Goal: Transaction & Acquisition: Purchase product/service

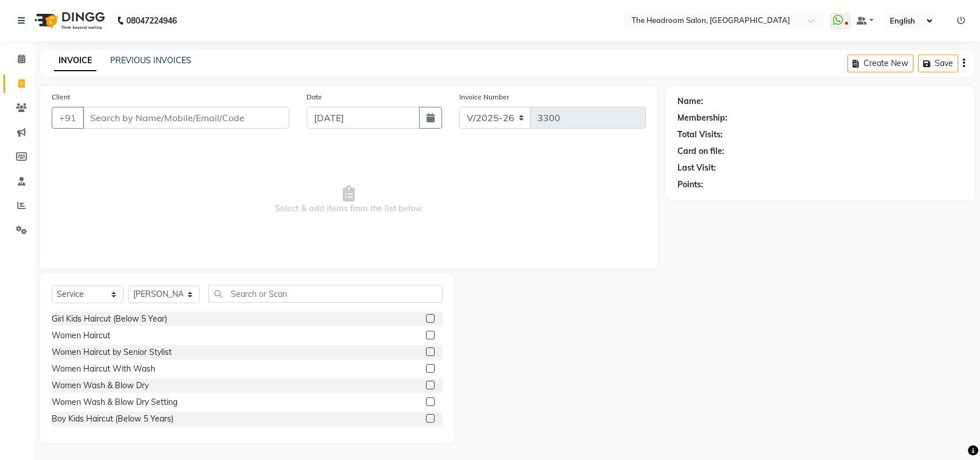
select select "6933"
select select "service"
click at [185, 288] on select "Select Stylist [PERSON_NAME] Deepak [PERSON_NAME] [PERSON_NAME] Manager [PERSON…" at bounding box center [164, 294] width 72 height 18
select select "87934"
click at [128, 285] on select "Select Stylist [PERSON_NAME] Deepak [PERSON_NAME] [PERSON_NAME] Manager [PERSON…" at bounding box center [164, 294] width 72 height 18
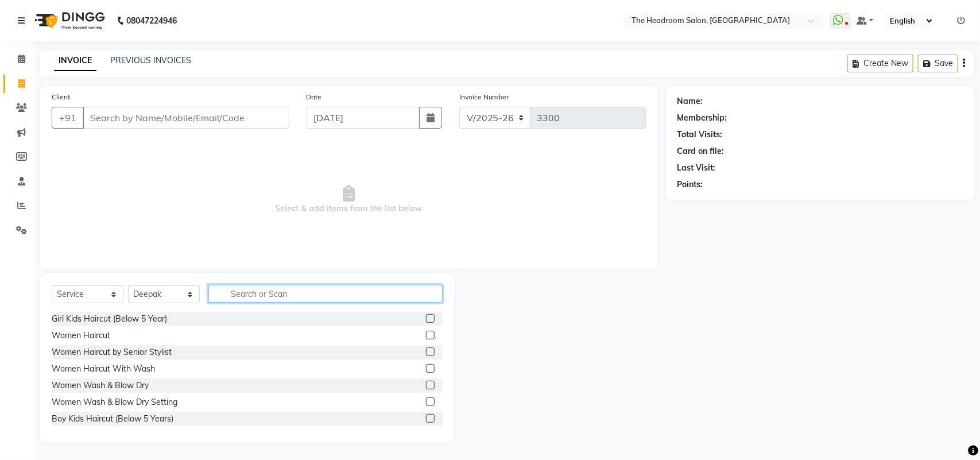
click at [250, 290] on input "text" at bounding box center [325, 294] width 234 height 18
type input "b"
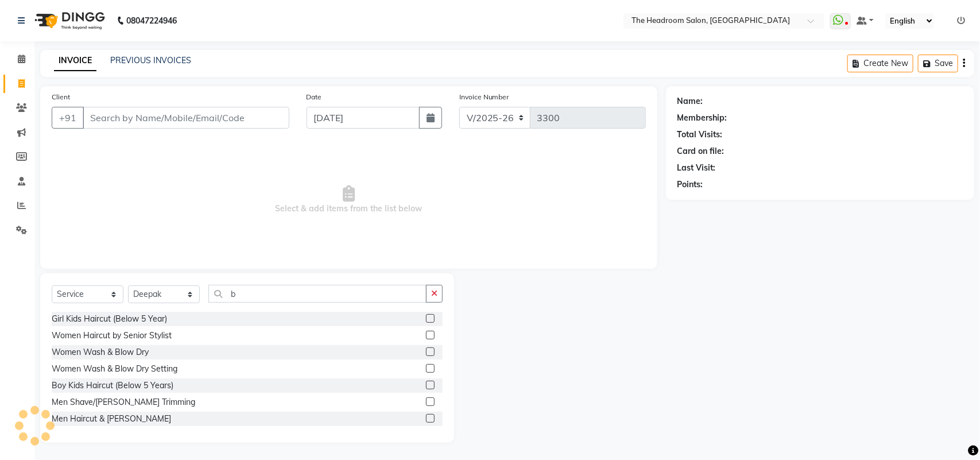
click at [426, 412] on div at bounding box center [434, 419] width 17 height 14
click at [426, 418] on label at bounding box center [430, 418] width 9 height 9
click at [426, 418] on input "checkbox" at bounding box center [429, 418] width 7 height 7
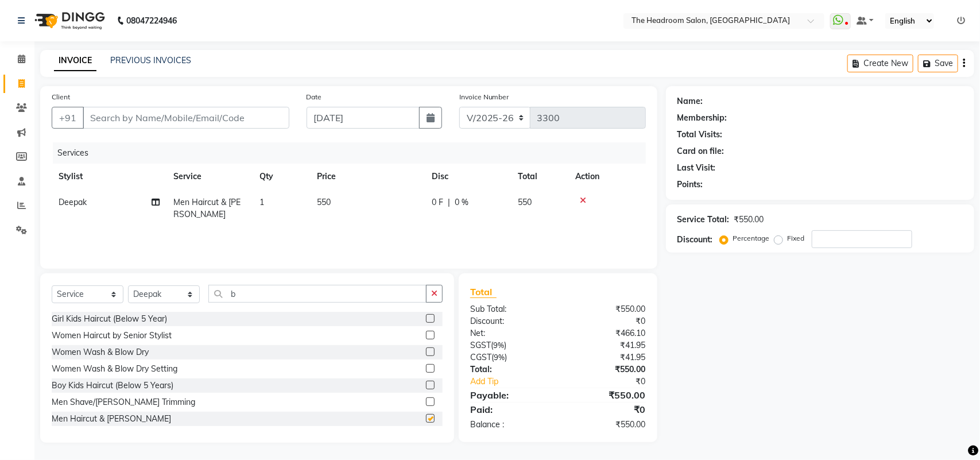
checkbox input "false"
click at [240, 293] on input "b" at bounding box center [317, 294] width 218 height 18
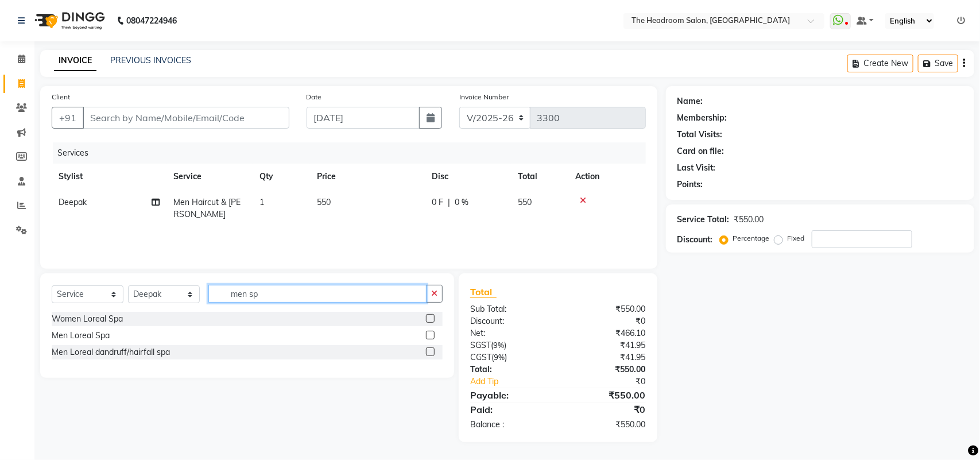
type input "men sp"
click at [429, 339] on label at bounding box center [430, 335] width 9 height 9
click at [429, 339] on input "checkbox" at bounding box center [429, 335] width 7 height 7
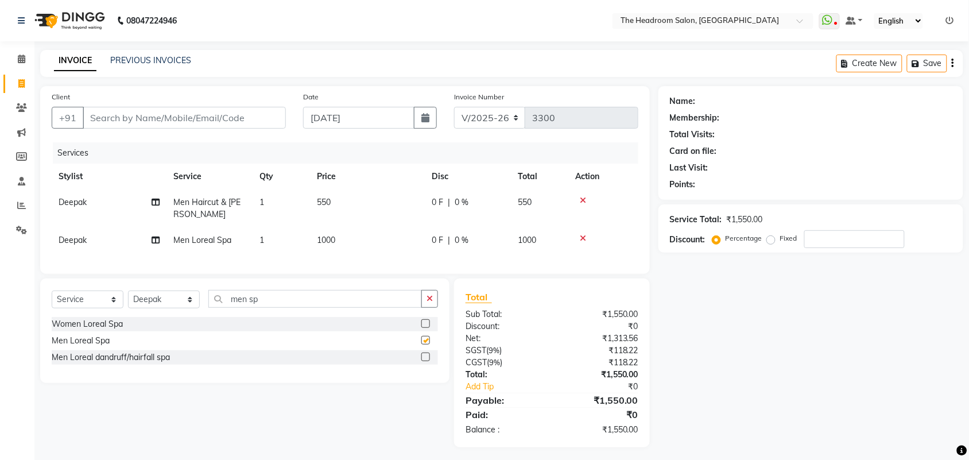
checkbox input "false"
click at [429, 331] on div at bounding box center [429, 324] width 17 height 14
click at [271, 306] on input "men sp" at bounding box center [315, 299] width 214 height 18
click at [271, 301] on input "men sp" at bounding box center [315, 299] width 214 height 18
click at [262, 306] on input "men sp" at bounding box center [315, 299] width 214 height 18
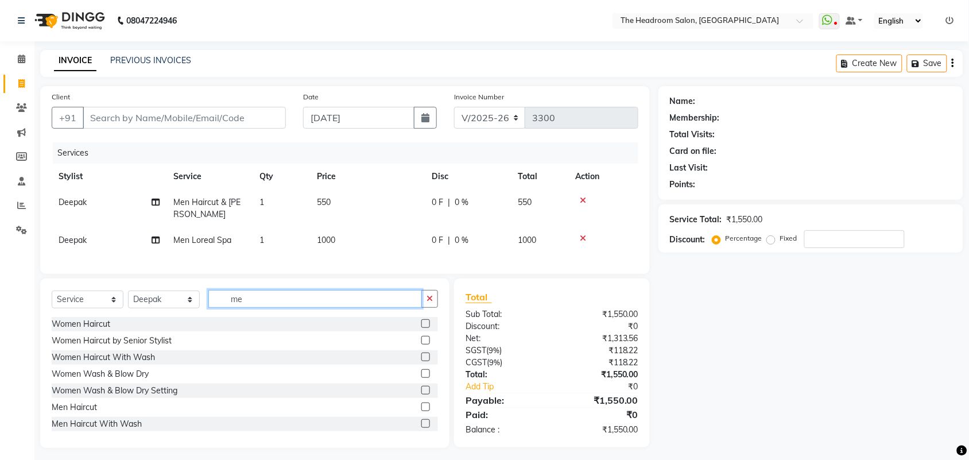
type input "m"
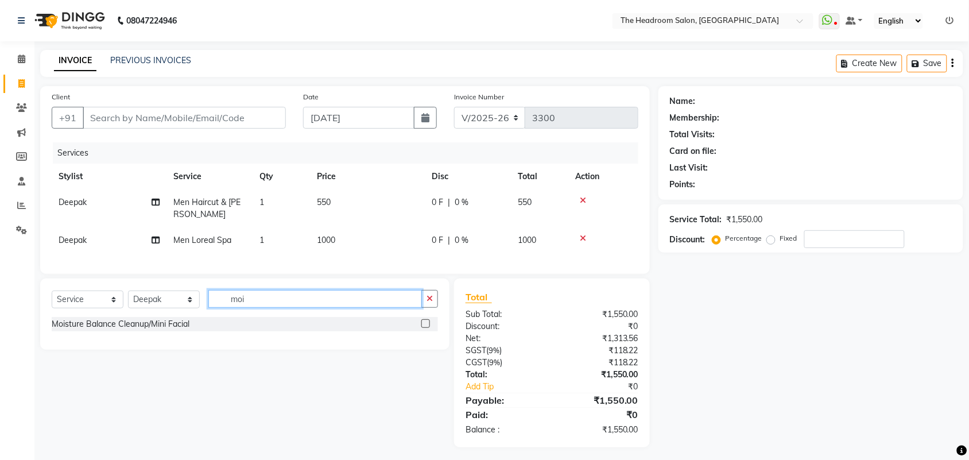
type input "moi"
click at [425, 328] on label at bounding box center [425, 323] width 9 height 9
click at [425, 328] on input "checkbox" at bounding box center [424, 323] width 7 height 7
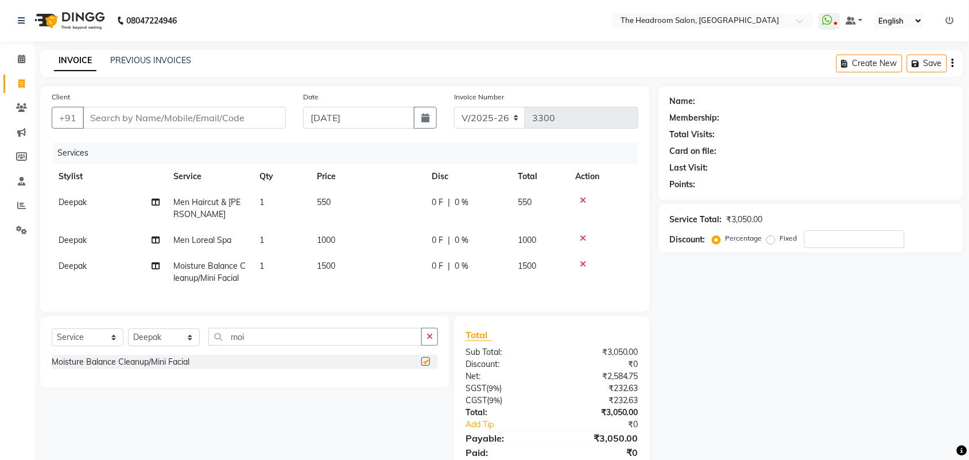
checkbox input "false"
click at [150, 112] on input "Client" at bounding box center [184, 118] width 203 height 22
type input "m"
type input "0"
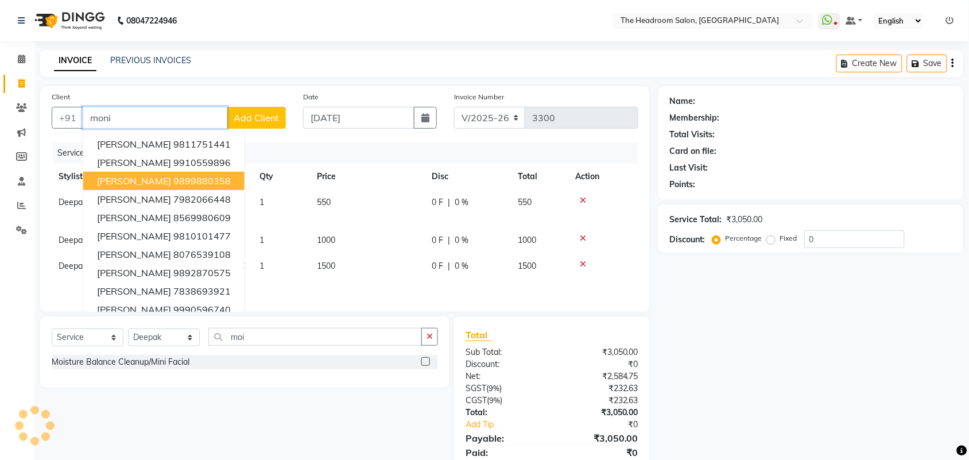
click at [153, 176] on span "[PERSON_NAME]" at bounding box center [134, 180] width 74 height 11
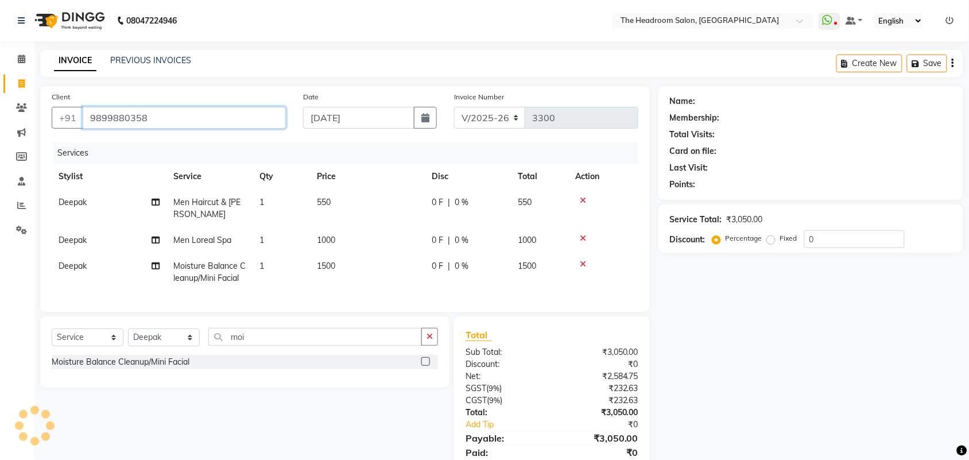
type input "9899880358"
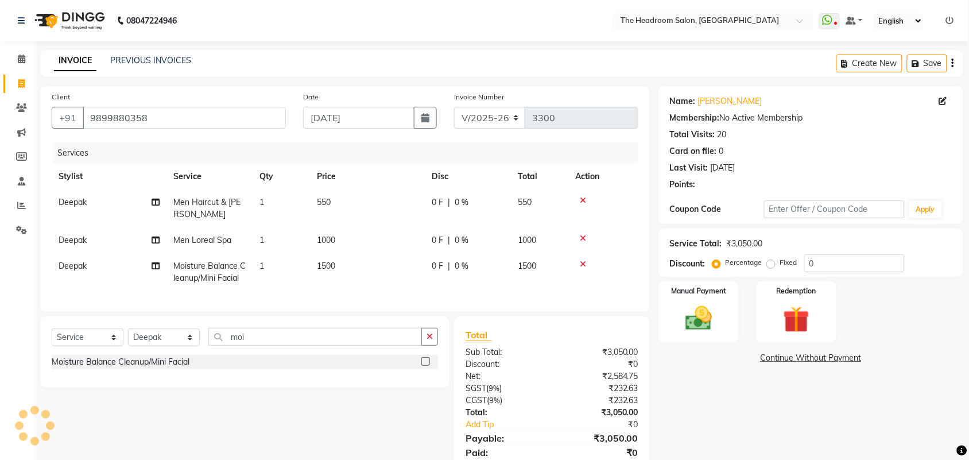
click at [767, 100] on div "Name: [PERSON_NAME]" at bounding box center [811, 101] width 282 height 12
click at [925, 55] on button "Save" at bounding box center [927, 64] width 40 height 18
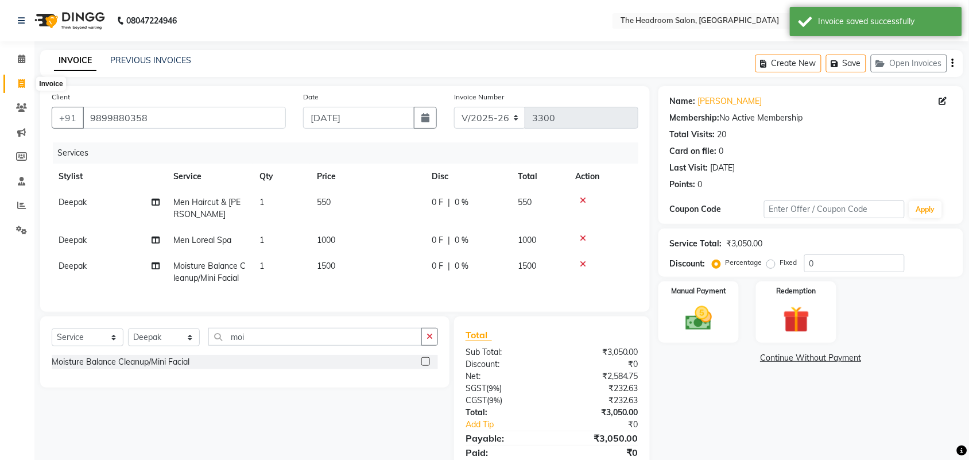
click at [18, 88] on span at bounding box center [21, 83] width 20 height 13
select select "service"
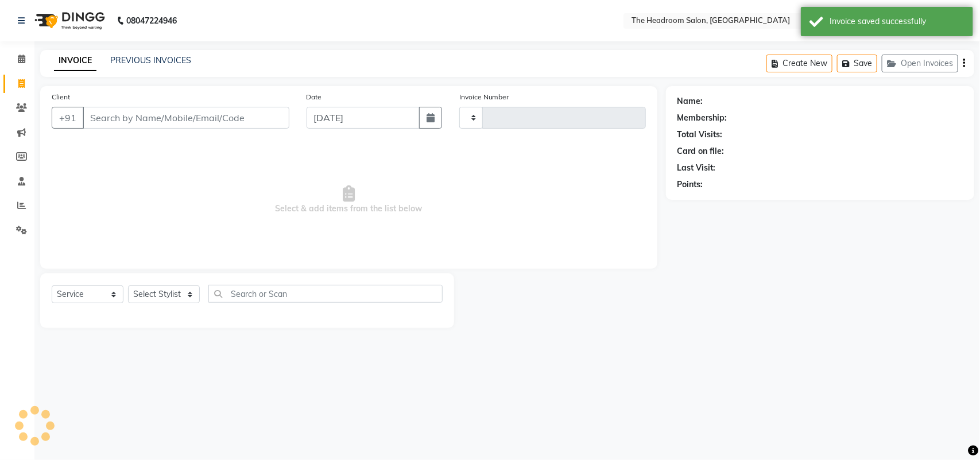
type input "3300"
select select "6933"
select select "58237"
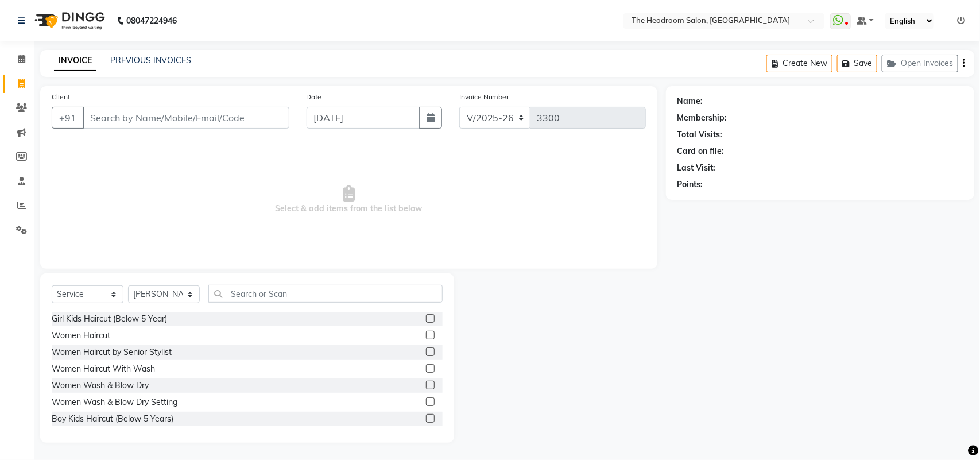
click at [346, 172] on span "Select & add items from the list below" at bounding box center [349, 199] width 594 height 115
click at [903, 60] on button "Open Invoices" at bounding box center [920, 64] width 76 height 18
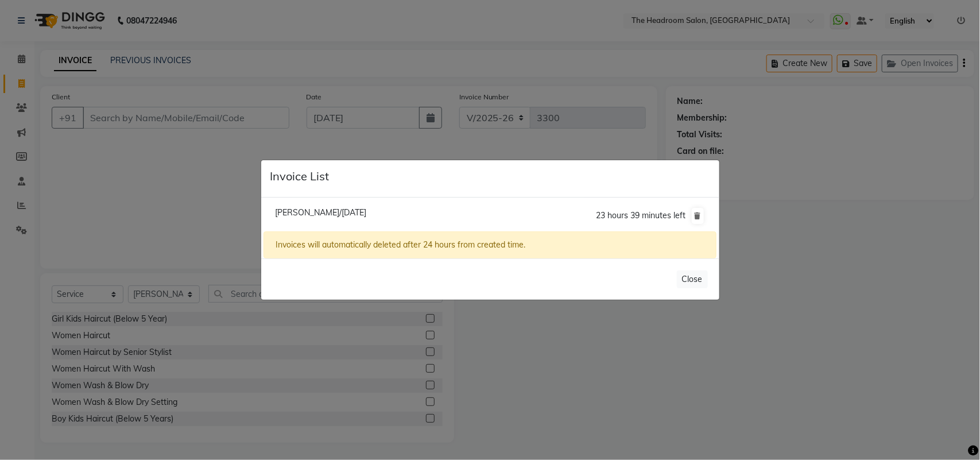
click at [324, 216] on span "[PERSON_NAME]/[DATE]" at bounding box center [320, 212] width 91 height 10
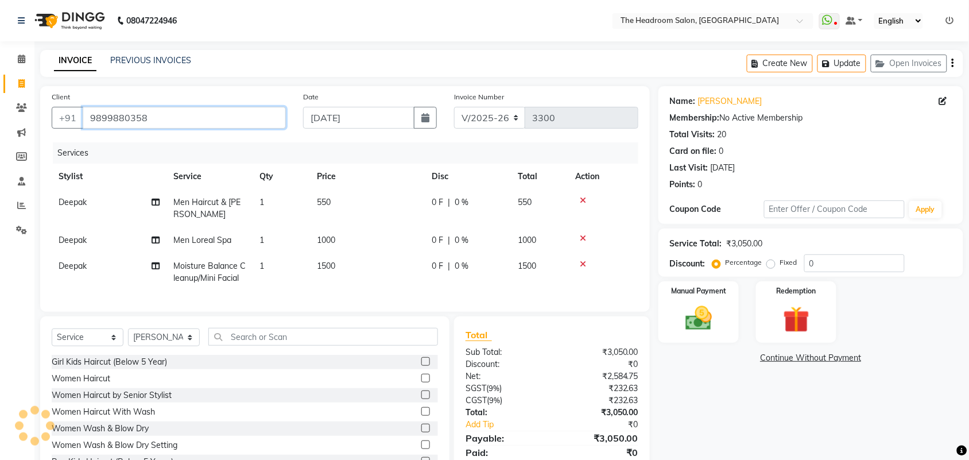
click at [147, 119] on input "9899880358" at bounding box center [184, 118] width 203 height 22
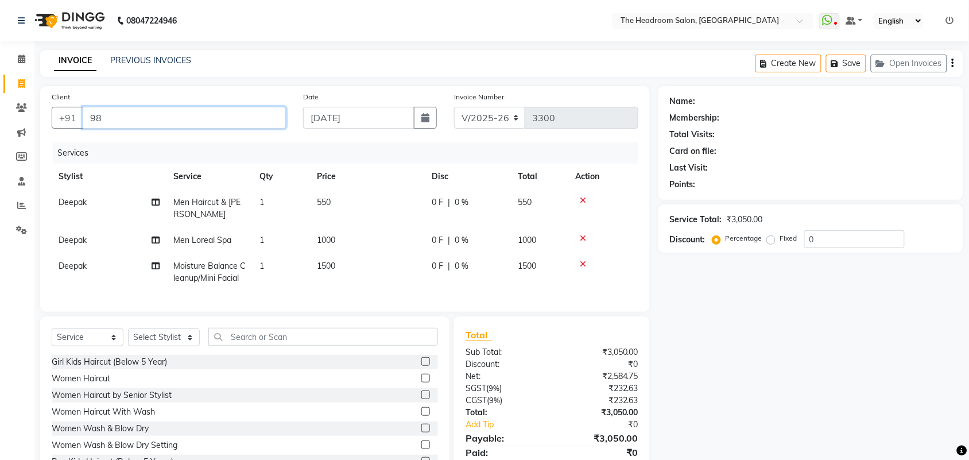
type input "9"
click at [92, 110] on input "Client" at bounding box center [184, 118] width 203 height 22
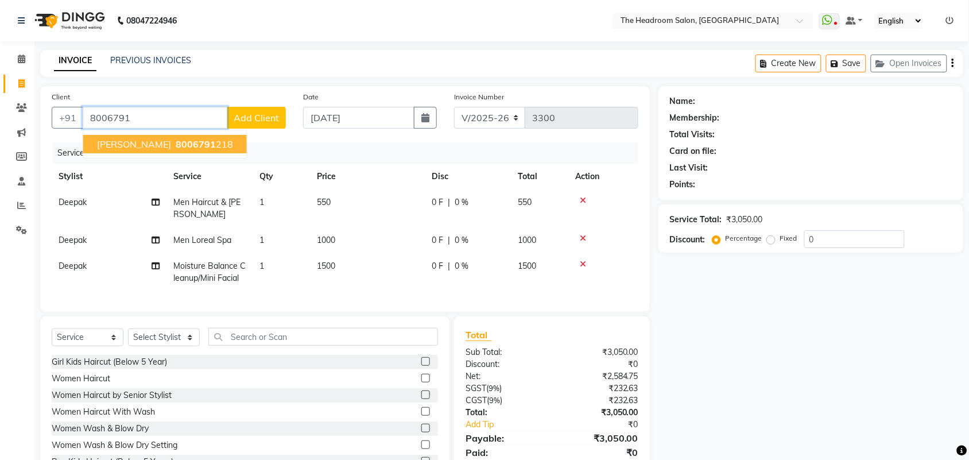
click at [111, 141] on span "[PERSON_NAME]" at bounding box center [134, 143] width 74 height 11
type input "8006791218"
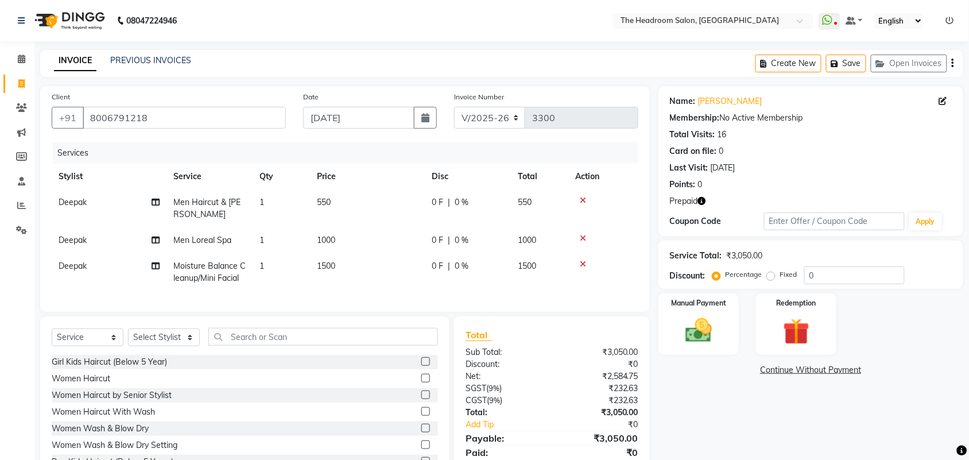
click at [702, 199] on icon "button" at bounding box center [702, 201] width 8 height 8
click at [787, 310] on div "Redemption" at bounding box center [796, 324] width 84 height 64
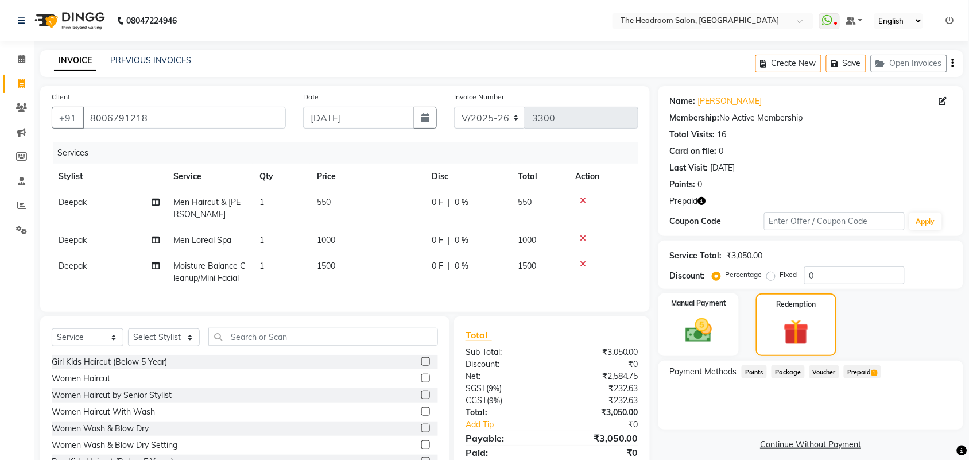
click at [871, 375] on span "Prepaid 1" at bounding box center [862, 371] width 37 height 13
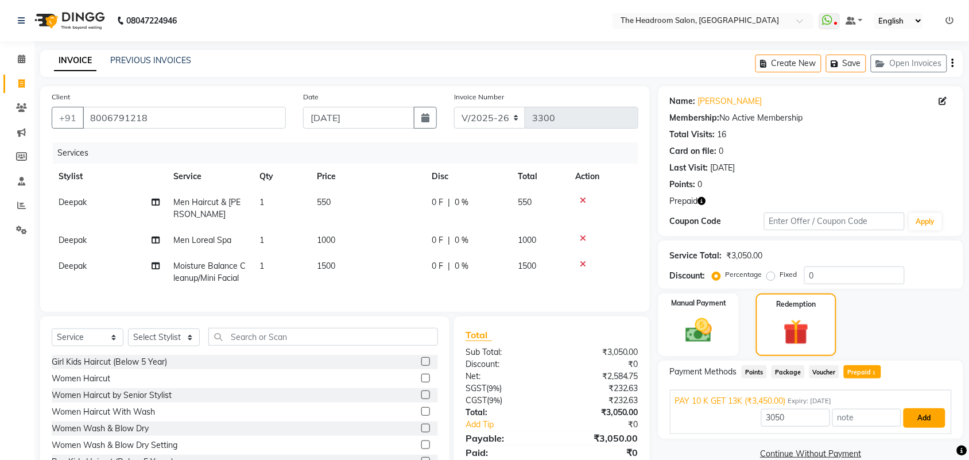
click at [915, 414] on button "Add" at bounding box center [924, 418] width 42 height 20
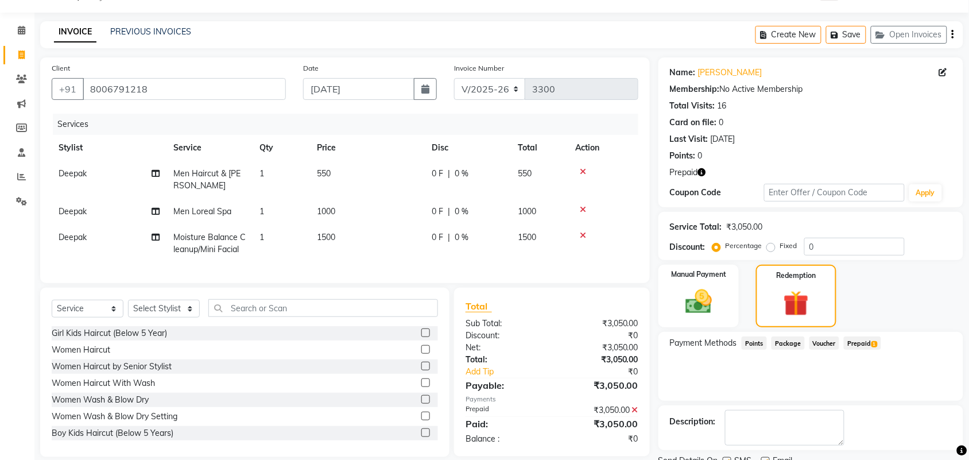
scroll to position [75, 0]
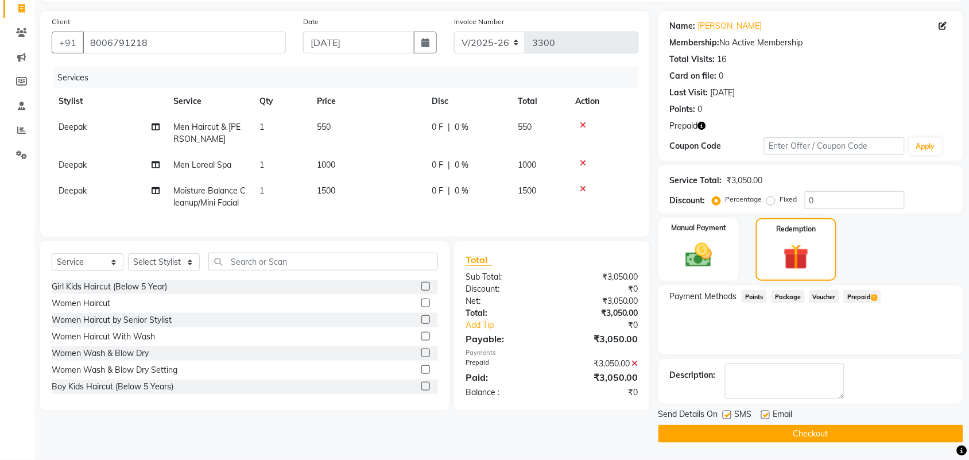
click at [851, 432] on button "Checkout" at bounding box center [810, 434] width 305 height 18
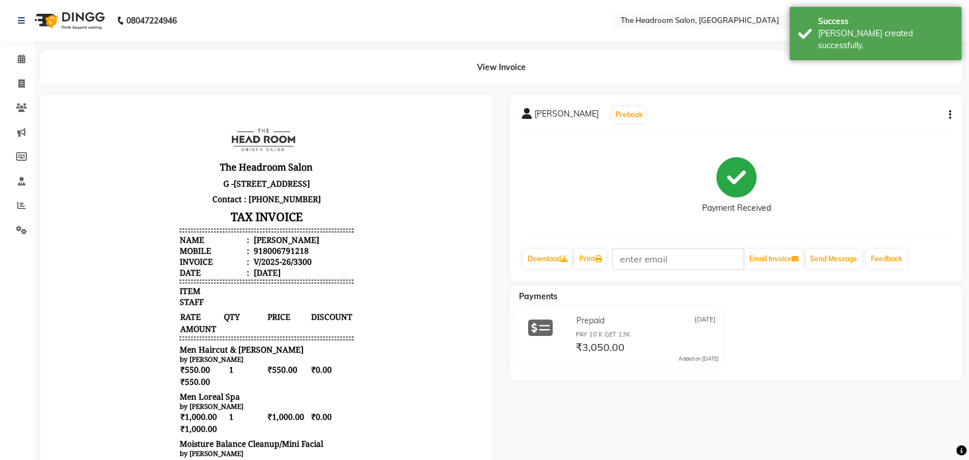
click at [531, 408] on div "[PERSON_NAME] Prebook Payment Received Download Print Email Invoice Send Messag…" at bounding box center [737, 339] width 470 height 490
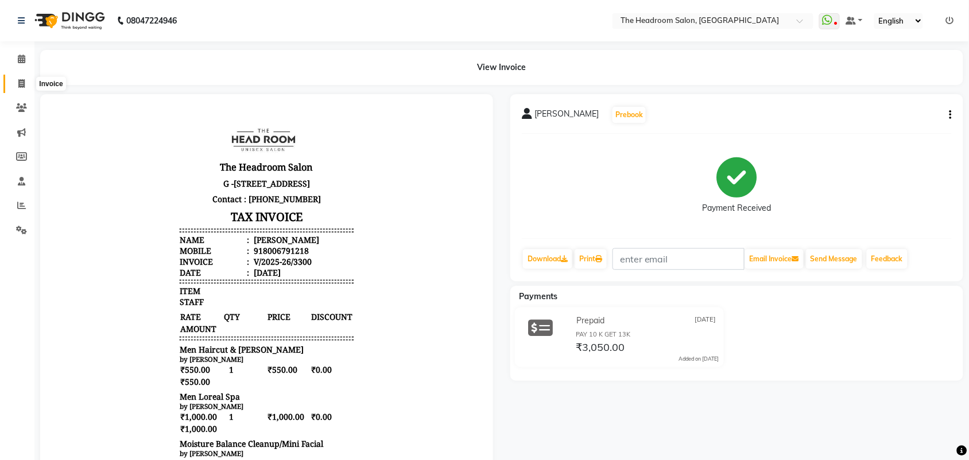
click at [20, 81] on icon at bounding box center [21, 83] width 6 height 9
select select "service"
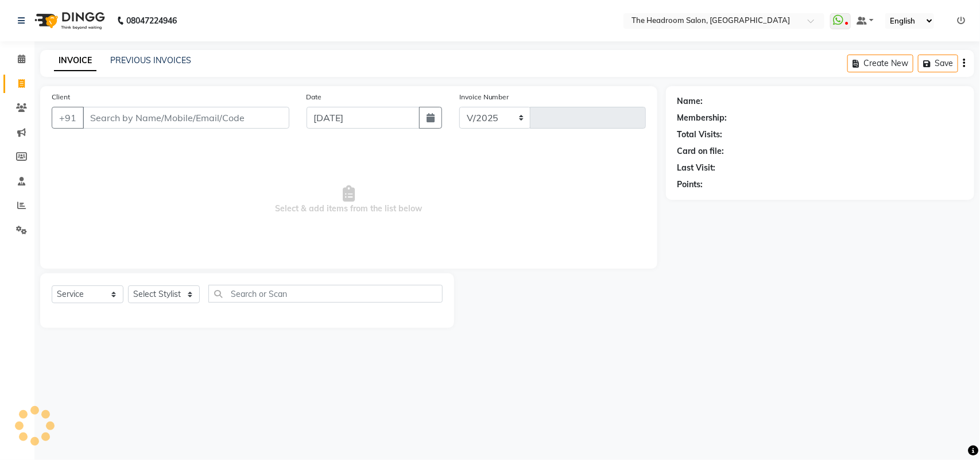
select select "6933"
type input "3301"
click at [115, 118] on input "Client" at bounding box center [186, 118] width 207 height 22
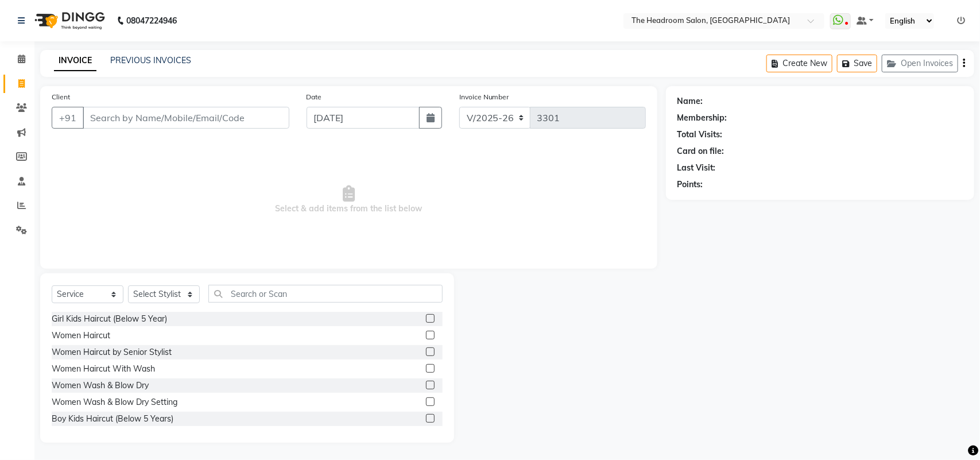
select select "58237"
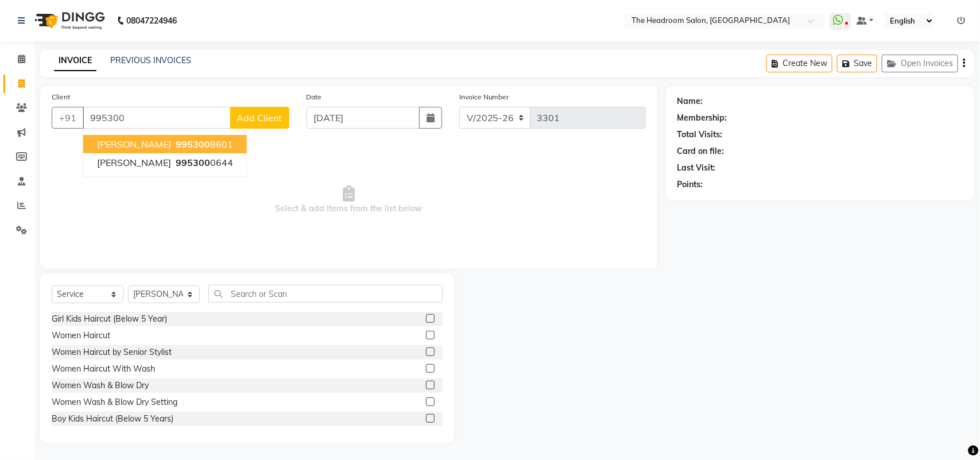
click at [115, 137] on button "[PERSON_NAME] 995300 8601" at bounding box center [165, 144] width 164 height 18
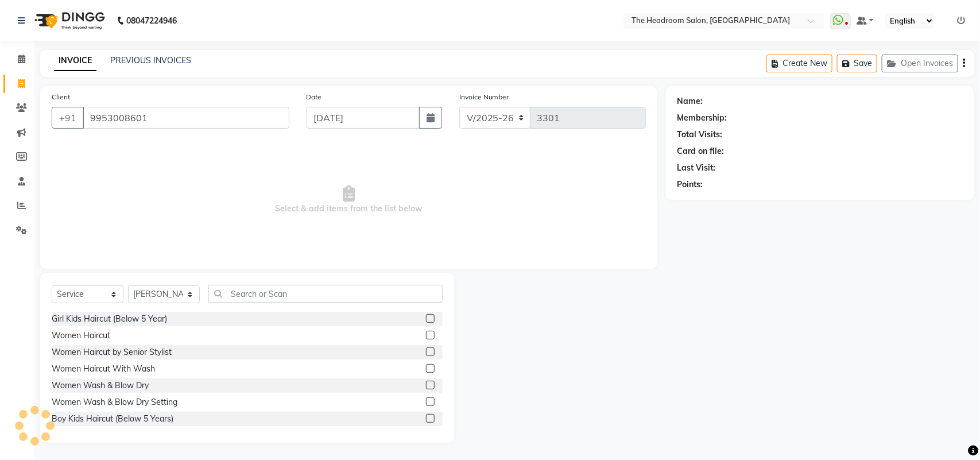
type input "9953008601"
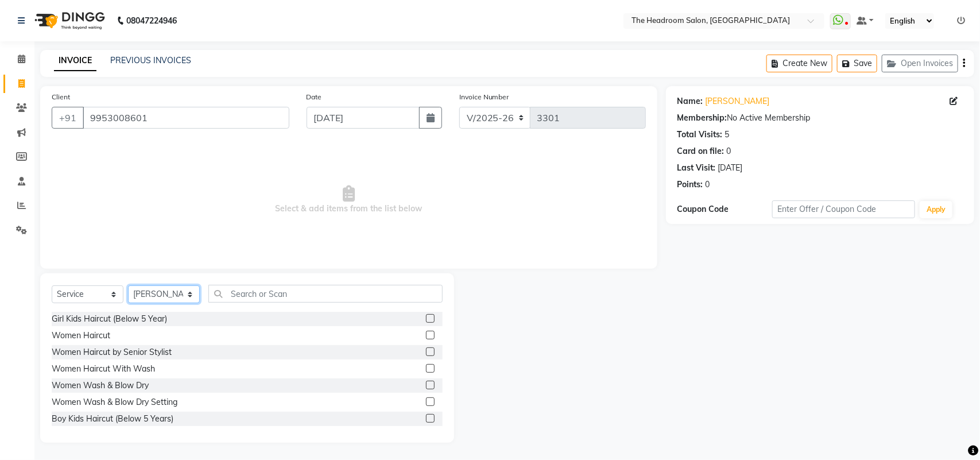
click at [190, 291] on select "Select Stylist [PERSON_NAME] Deepak [PERSON_NAME] [PERSON_NAME] Manager [PERSON…" at bounding box center [164, 294] width 72 height 18
select select "58235"
click at [128, 285] on select "Select Stylist [PERSON_NAME] Deepak [PERSON_NAME] [PERSON_NAME] Manager [PERSON…" at bounding box center [164, 294] width 72 height 18
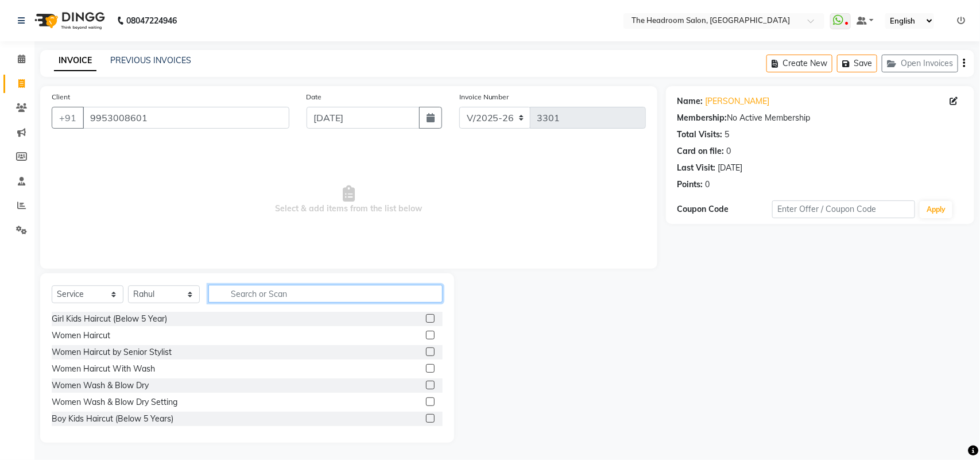
click at [255, 287] on input "text" at bounding box center [325, 294] width 234 height 18
type input "me"
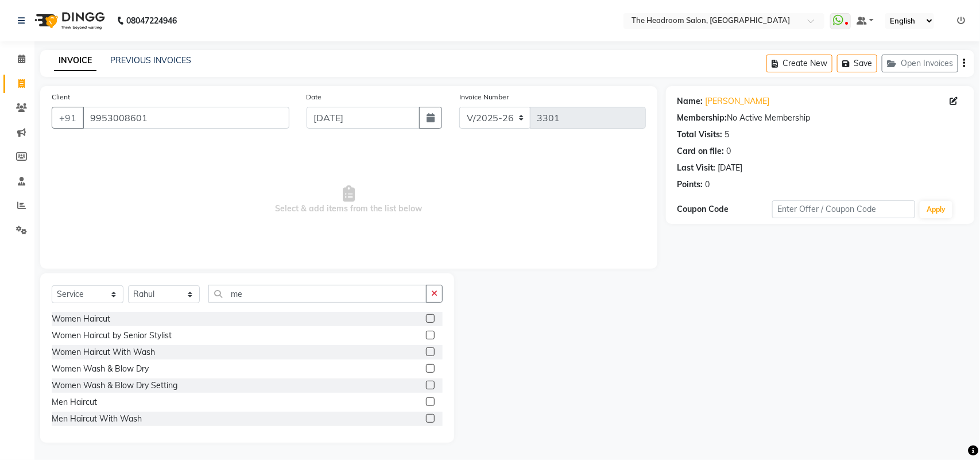
click at [426, 401] on label at bounding box center [430, 401] width 9 height 9
click at [426, 401] on input "checkbox" at bounding box center [429, 401] width 7 height 7
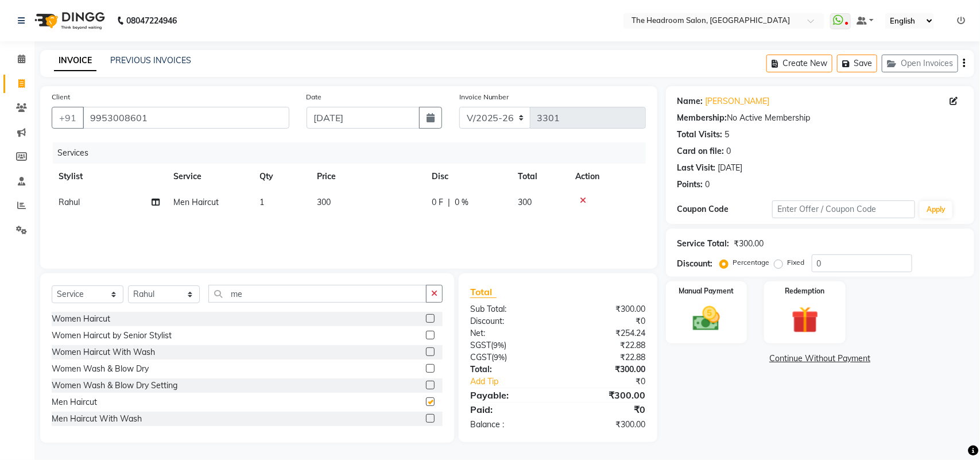
checkbox input "false"
click at [719, 313] on img at bounding box center [706, 318] width 45 height 32
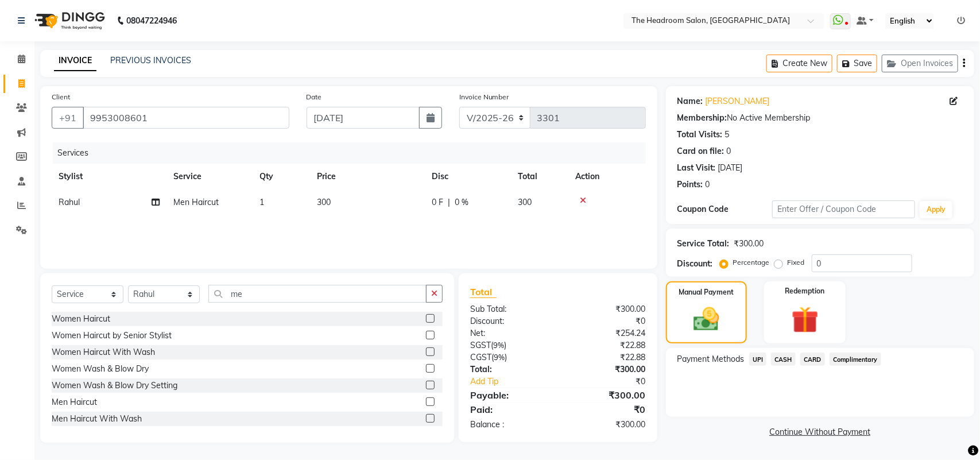
click at [759, 359] on span "UPI" at bounding box center [758, 358] width 18 height 13
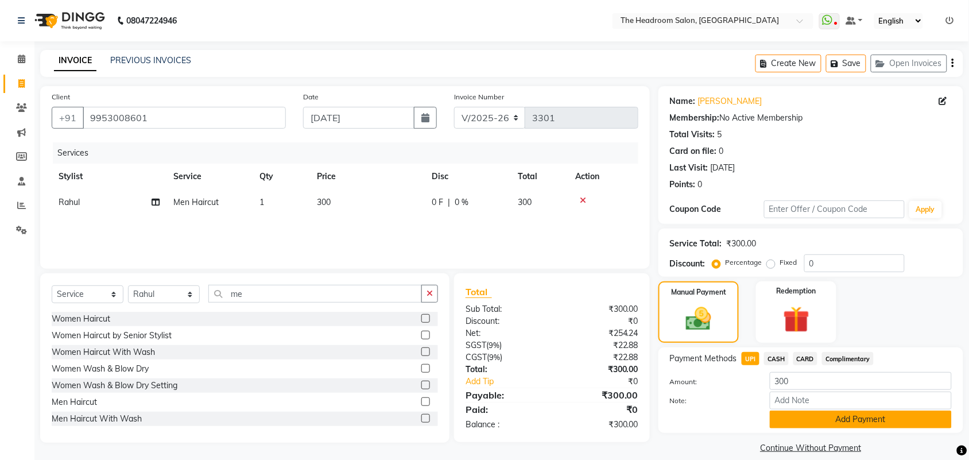
click at [833, 419] on button "Add Payment" at bounding box center [861, 419] width 182 height 18
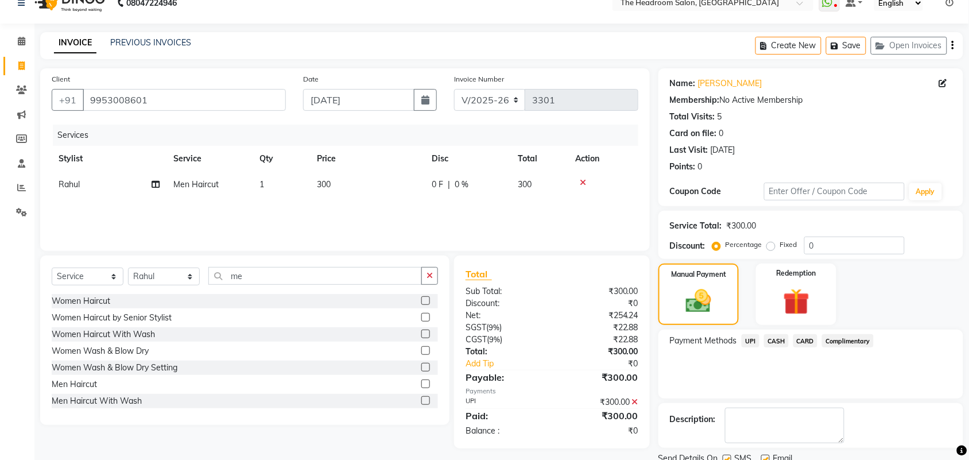
scroll to position [57, 0]
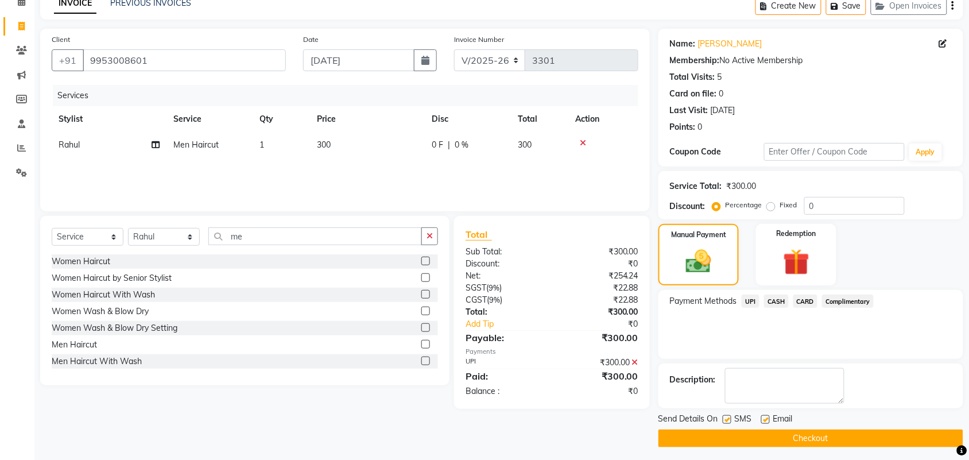
click at [922, 439] on button "Checkout" at bounding box center [810, 438] width 305 height 18
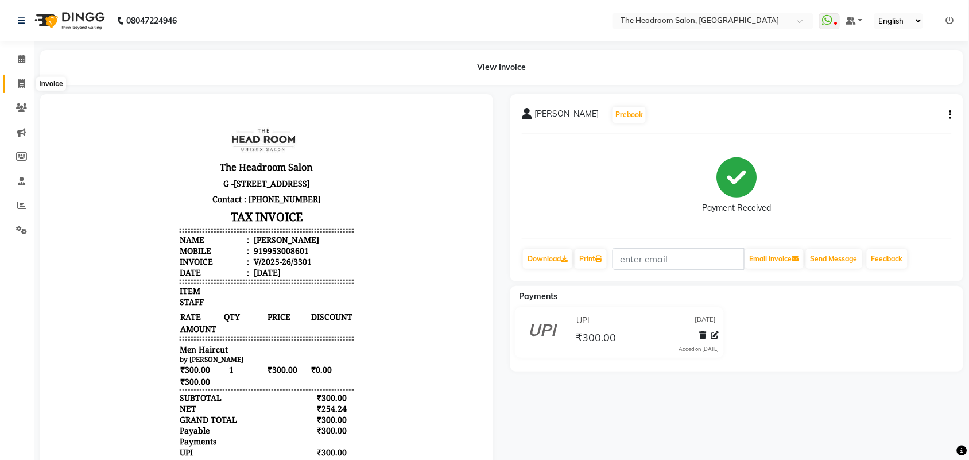
click at [19, 81] on icon at bounding box center [21, 83] width 6 height 9
select select "service"
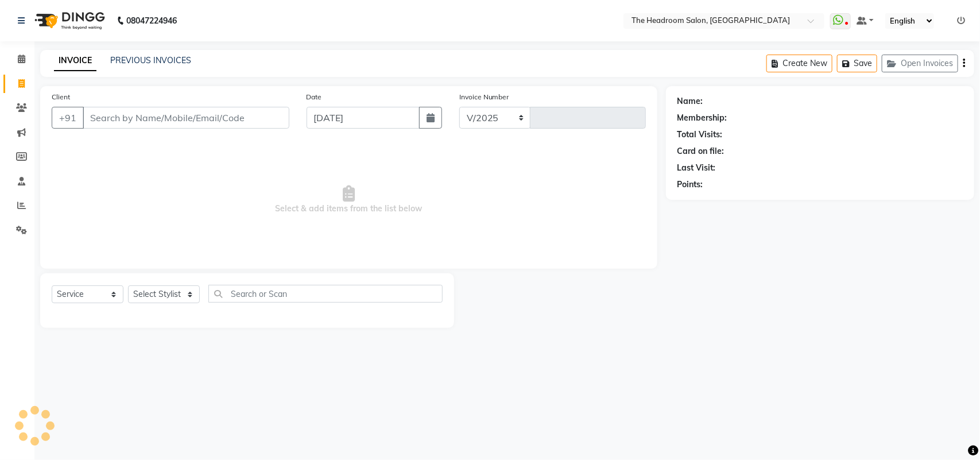
select select "6933"
type input "3302"
click at [190, 291] on select "Select Stylist" at bounding box center [164, 294] width 72 height 18
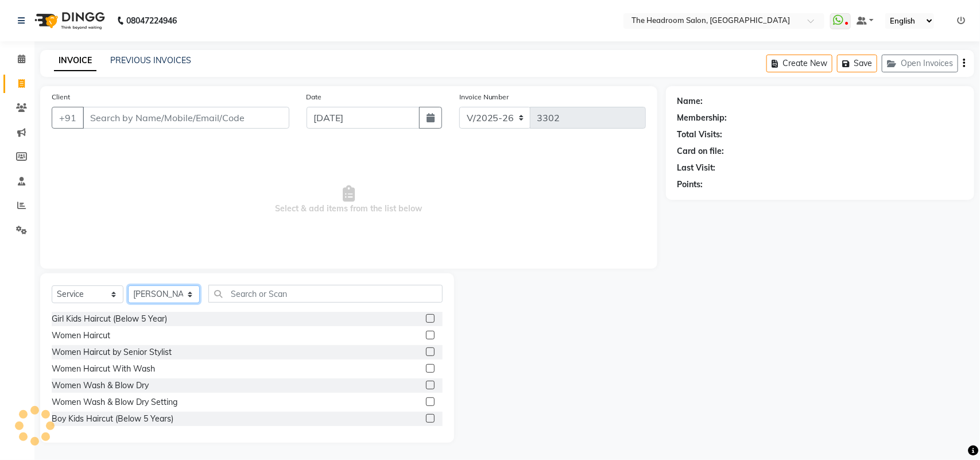
select select "58235"
click at [128, 285] on select "Select Stylist [PERSON_NAME] Deepak [PERSON_NAME] [PERSON_NAME] Manager [PERSON…" at bounding box center [164, 294] width 72 height 18
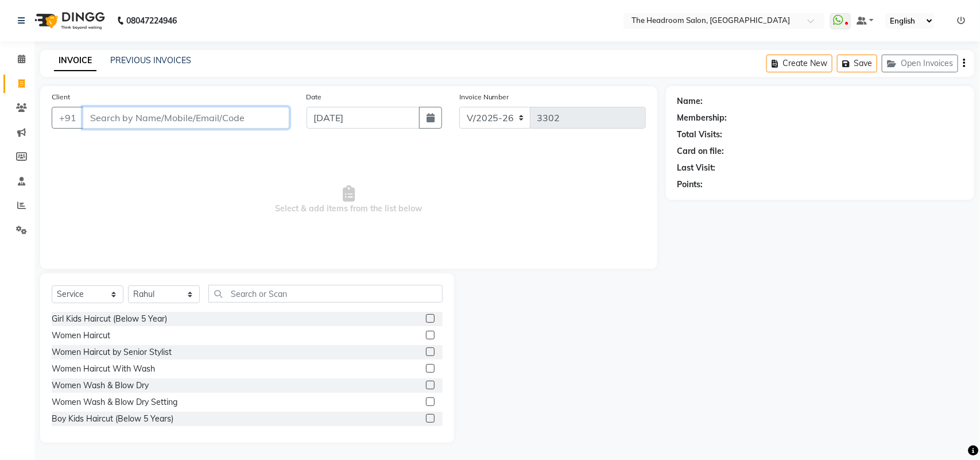
click at [101, 118] on input "Client" at bounding box center [186, 118] width 207 height 22
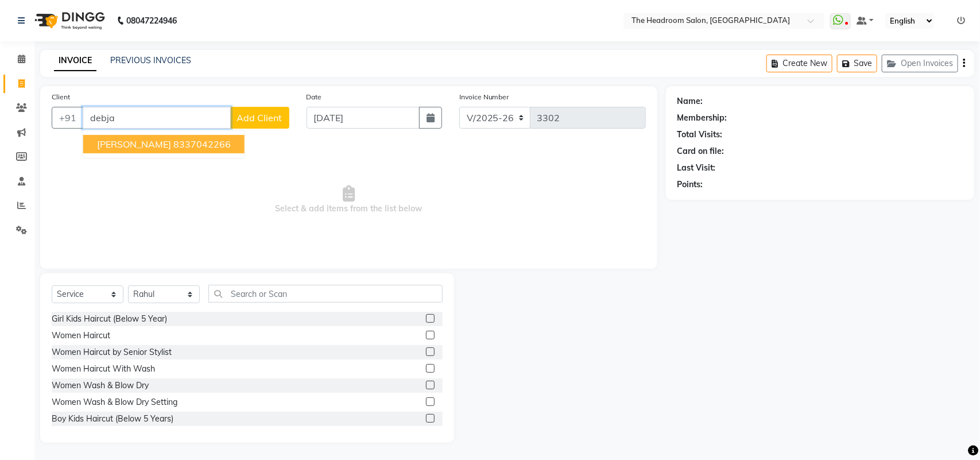
click at [107, 135] on button "[PERSON_NAME] 8337042266" at bounding box center [163, 144] width 161 height 18
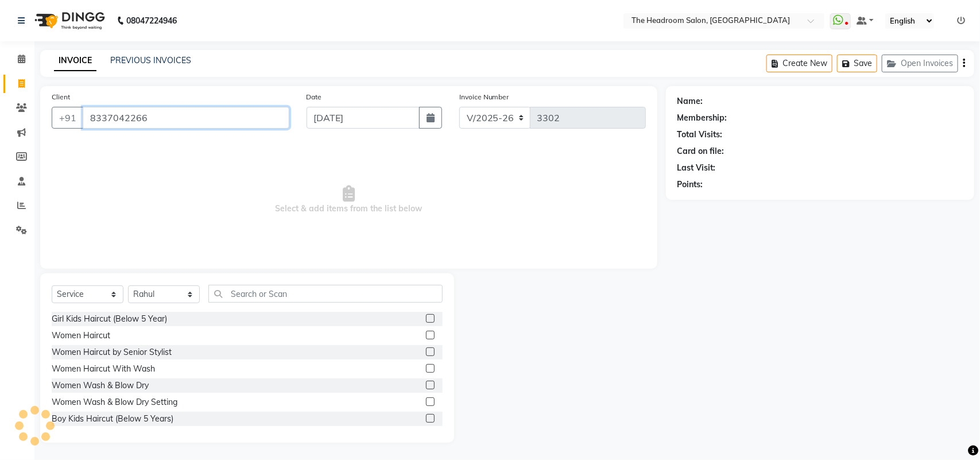
type input "8337042266"
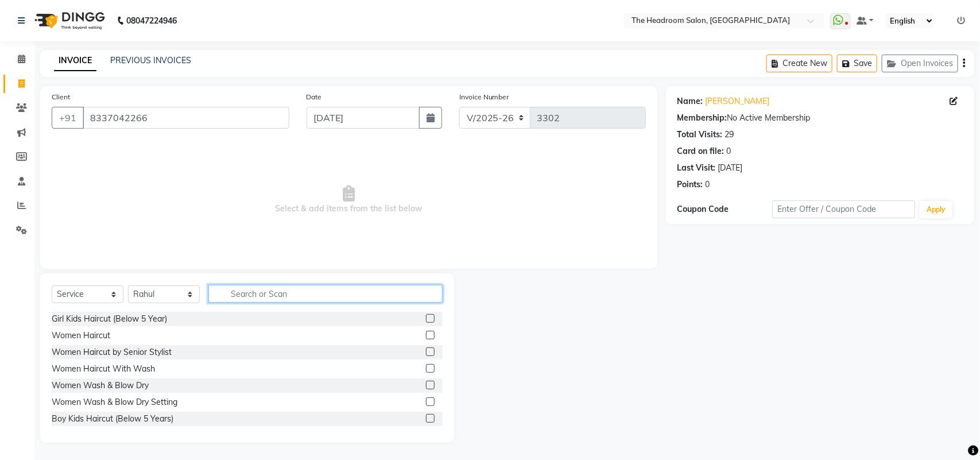
click at [242, 291] on input "text" at bounding box center [325, 294] width 234 height 18
type input "b"
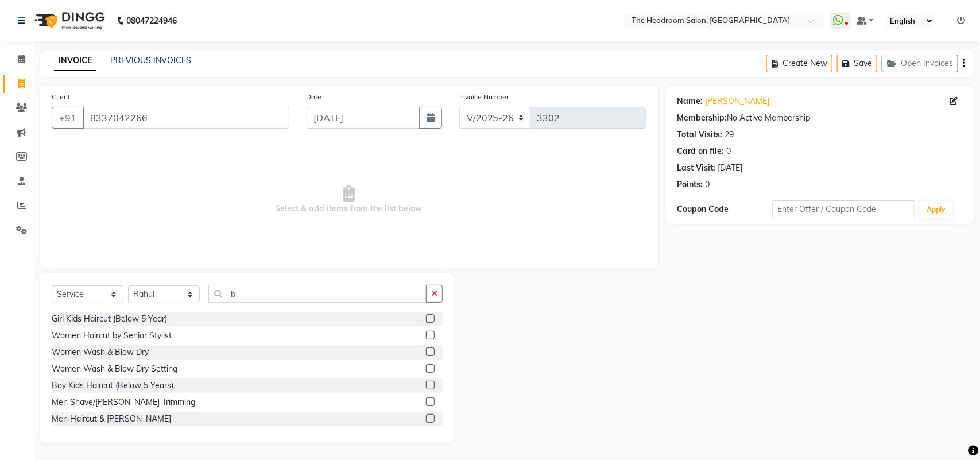
click at [426, 417] on label at bounding box center [430, 418] width 9 height 9
click at [426, 417] on input "checkbox" at bounding box center [429, 418] width 7 height 7
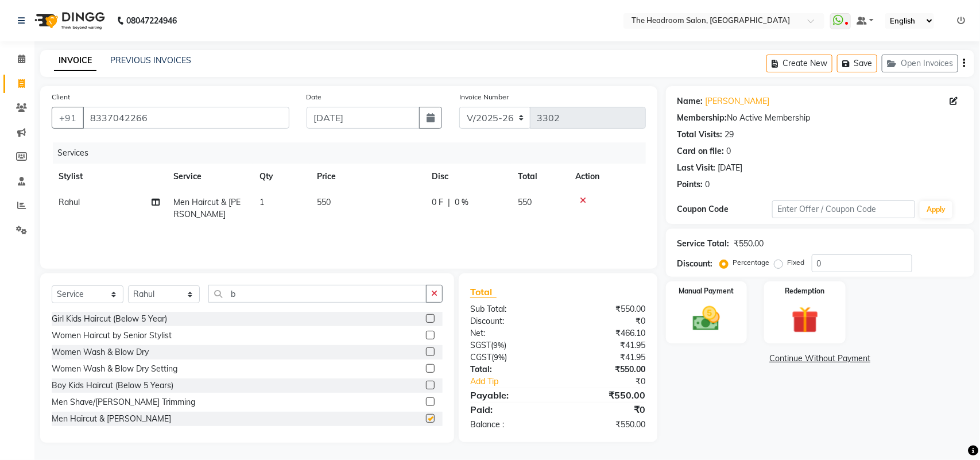
checkbox input "false"
click at [251, 288] on input "b" at bounding box center [317, 294] width 218 height 18
click at [151, 282] on div "Select Service Product Membership Package Voucher Prepaid Gift Card Select Styl…" at bounding box center [247, 357] width 414 height 169
click at [193, 297] on select "Select Stylist [PERSON_NAME] Deepak [PERSON_NAME] [PERSON_NAME] Manager [PERSON…" at bounding box center [164, 294] width 72 height 18
select select "58241"
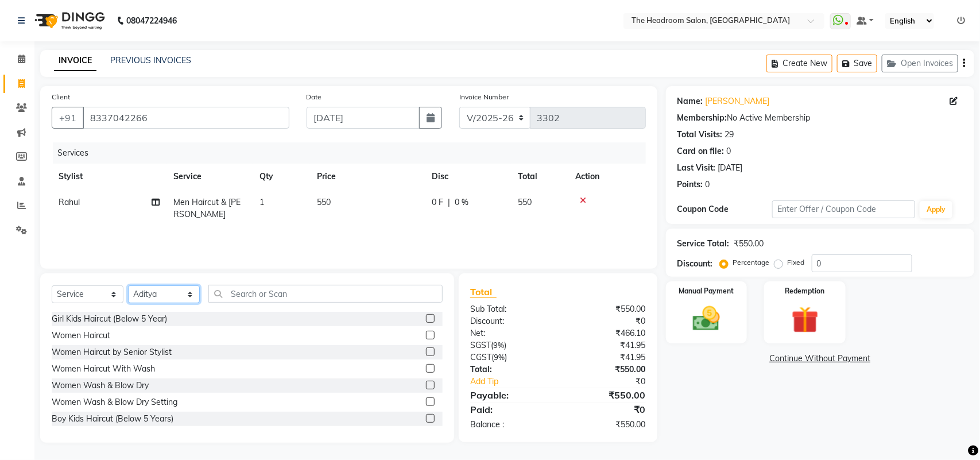
click at [128, 285] on select "Select Stylist [PERSON_NAME] Deepak [PERSON_NAME] [PERSON_NAME] Manager [PERSON…" at bounding box center [164, 294] width 72 height 18
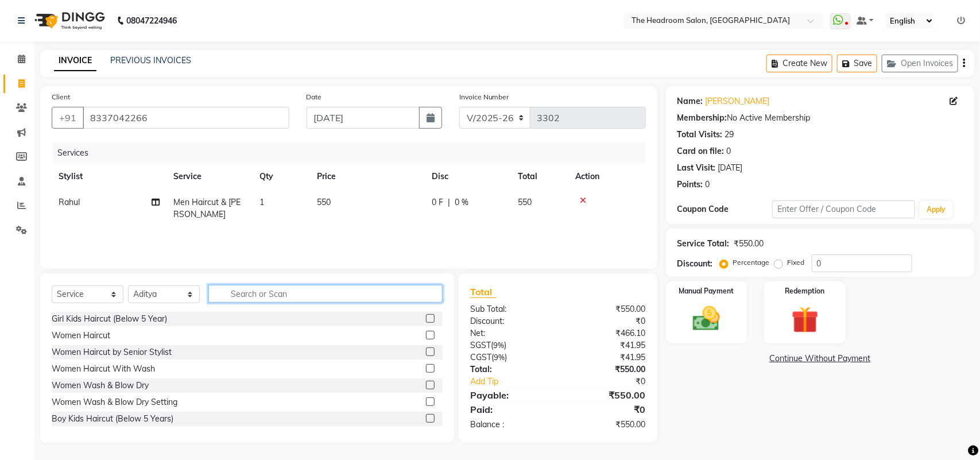
click at [260, 288] on input "text" at bounding box center [325, 294] width 234 height 18
click at [240, 300] on input "text" at bounding box center [325, 294] width 234 height 18
type input "pedi"
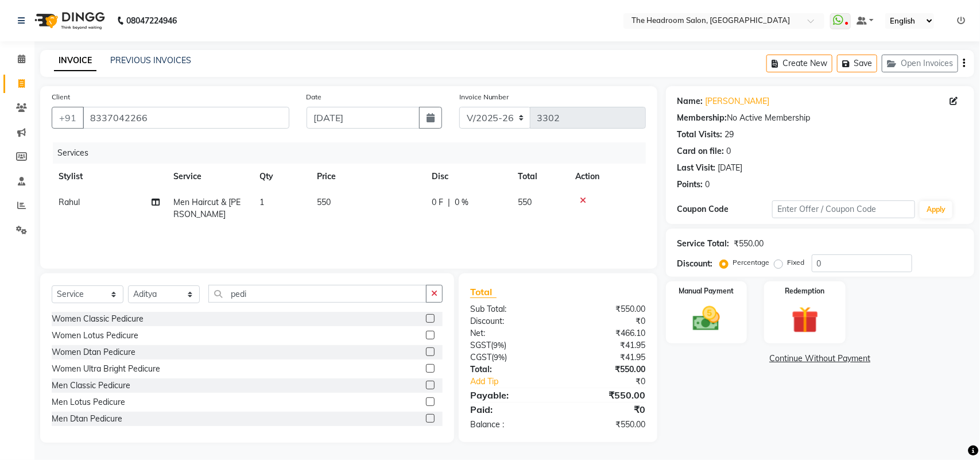
click at [426, 385] on label at bounding box center [430, 385] width 9 height 9
click at [426, 385] on input "checkbox" at bounding box center [429, 385] width 7 height 7
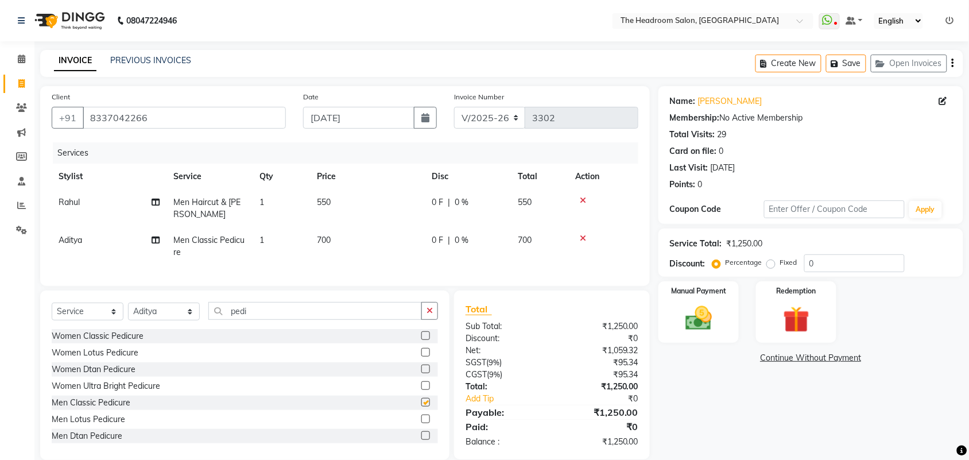
checkbox input "false"
click at [193, 320] on select "Select Stylist [PERSON_NAME] Deepak [PERSON_NAME] [PERSON_NAME] Manager [PERSON…" at bounding box center [164, 311] width 72 height 18
select select "58235"
click at [128, 313] on select "Select Stylist [PERSON_NAME] Deepak [PERSON_NAME] [PERSON_NAME] Manager [PERSON…" at bounding box center [164, 311] width 72 height 18
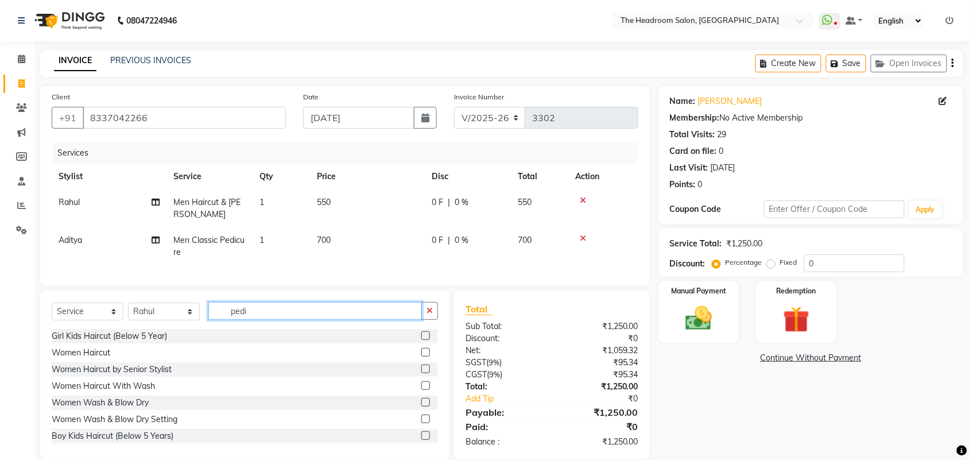
click at [265, 320] on input "pedi" at bounding box center [315, 311] width 214 height 18
type input "p"
type input "o3"
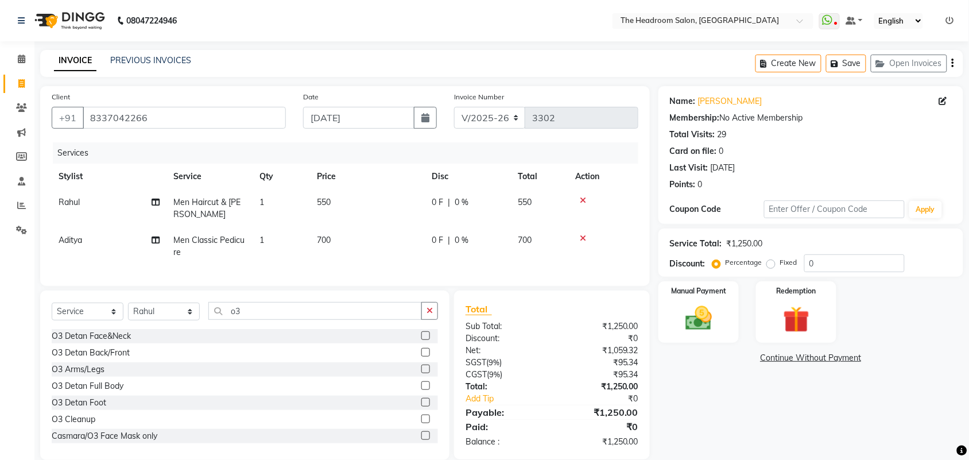
click at [421, 340] on label at bounding box center [425, 335] width 9 height 9
click at [421, 340] on input "checkbox" at bounding box center [424, 335] width 7 height 7
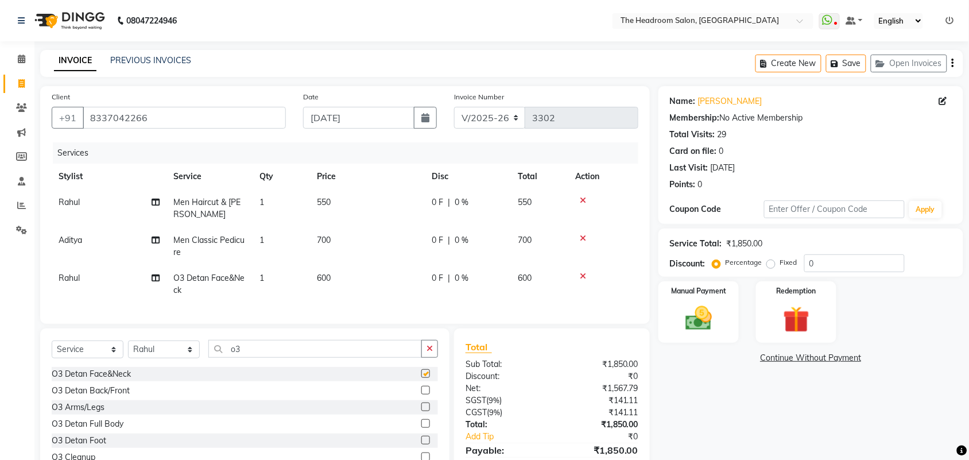
checkbox input "false"
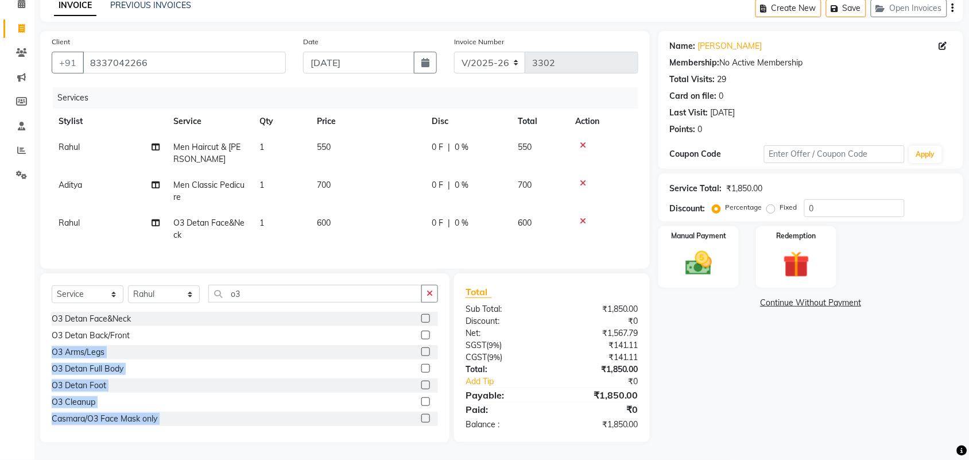
click at [0, 405] on html "08047224946 Select Location × The Headroom Salon, Sector 93 Gurugram WhatsApp S…" at bounding box center [484, 175] width 969 height 460
click at [719, 247] on img at bounding box center [698, 263] width 45 height 32
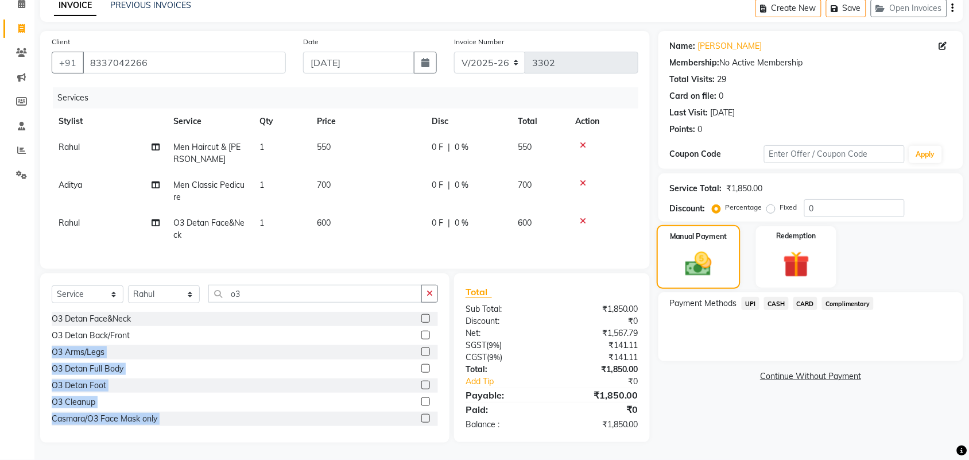
click at [715, 249] on img at bounding box center [698, 264] width 43 height 30
click at [716, 265] on img at bounding box center [698, 264] width 43 height 30
click at [810, 297] on span "CARD" at bounding box center [805, 303] width 25 height 13
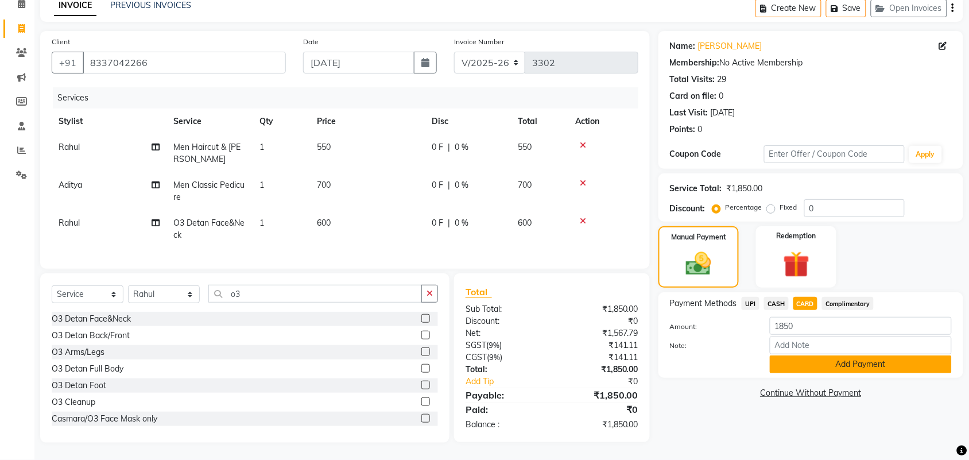
click at [918, 357] on button "Add Payment" at bounding box center [861, 364] width 182 height 18
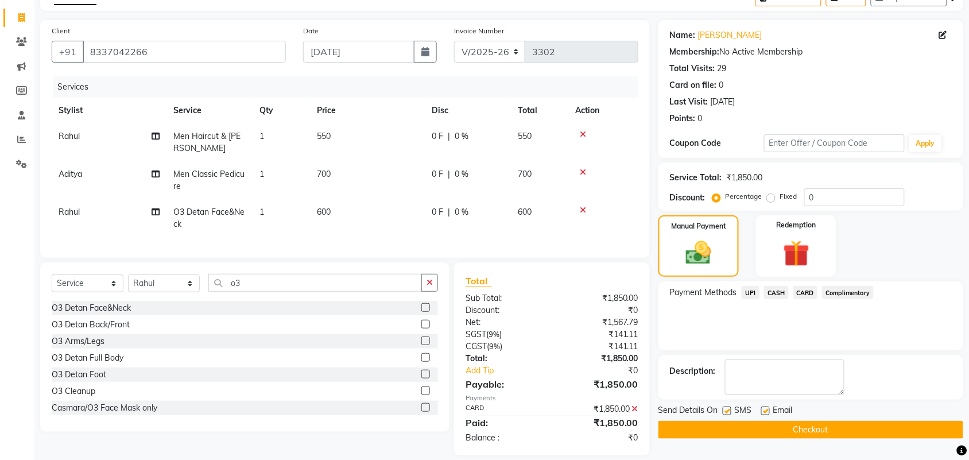
click at [869, 426] on button "Checkout" at bounding box center [810, 430] width 305 height 18
click at [869, 426] on div "Checkout" at bounding box center [810, 430] width 305 height 18
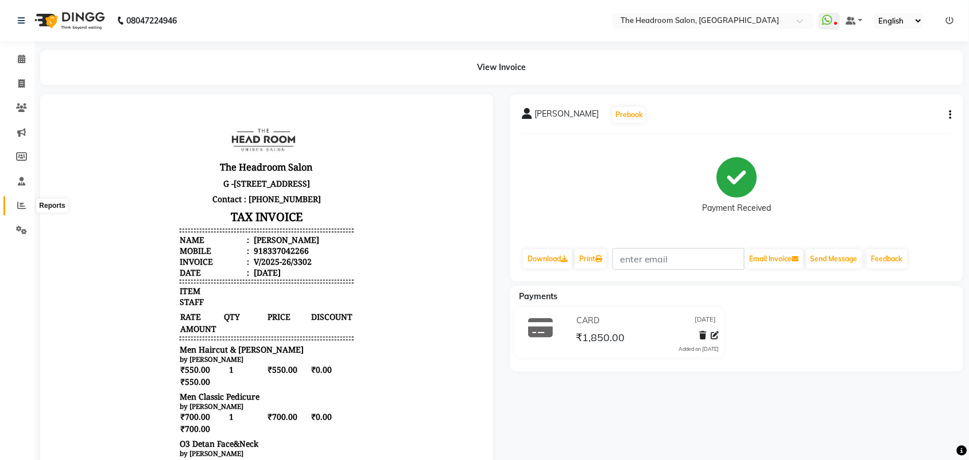
click at [21, 205] on icon at bounding box center [21, 205] width 9 height 9
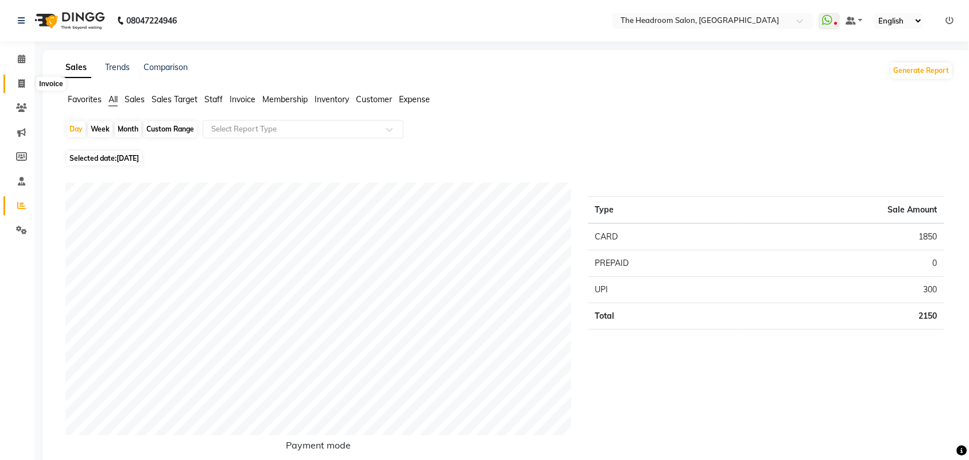
click at [21, 79] on icon at bounding box center [21, 83] width 6 height 9
select select "service"
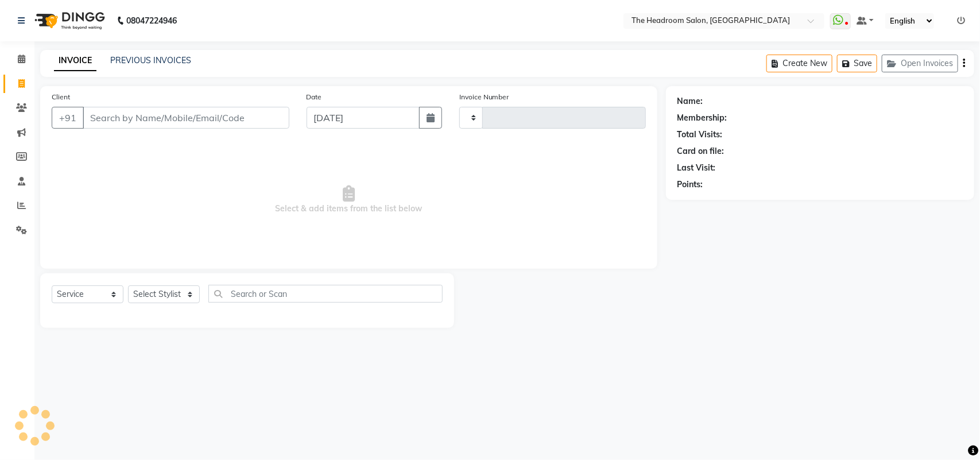
type input "3303"
select select "6933"
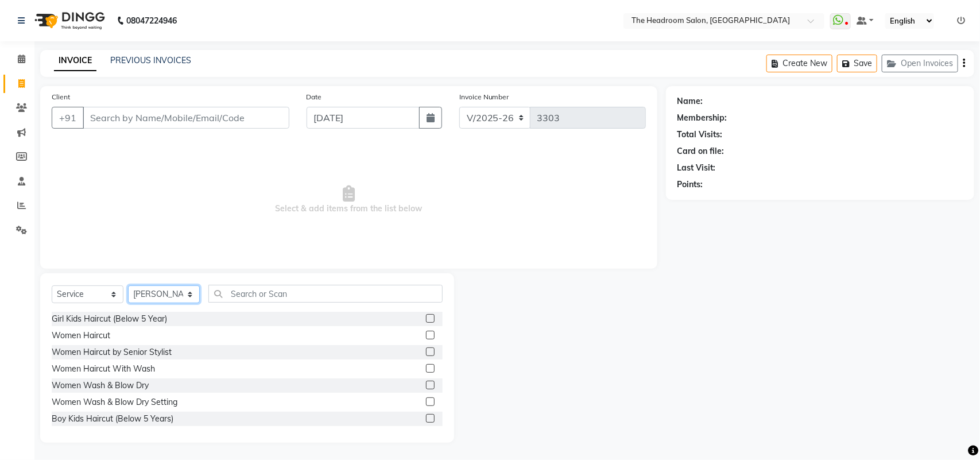
click at [187, 301] on select "Select Stylist [PERSON_NAME] Deepak [PERSON_NAME] [PERSON_NAME] Manager [PERSON…" at bounding box center [164, 294] width 72 height 18
select select "58238"
click at [128, 285] on select "Select Stylist [PERSON_NAME] Deepak [PERSON_NAME] [PERSON_NAME] Manager [PERSON…" at bounding box center [164, 294] width 72 height 18
click at [234, 305] on div "Select Service Product Membership Package Voucher Prepaid Gift Card Select Styl…" at bounding box center [247, 298] width 391 height 27
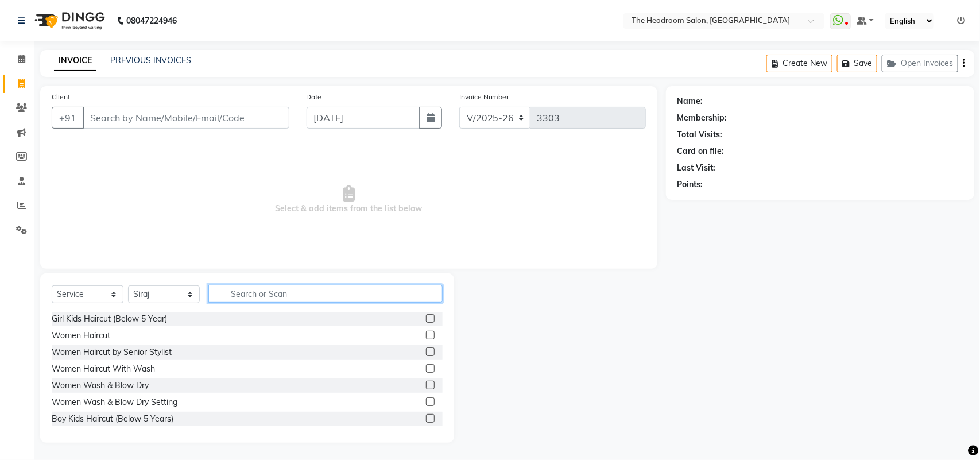
click at [228, 285] on input "text" at bounding box center [325, 294] width 234 height 18
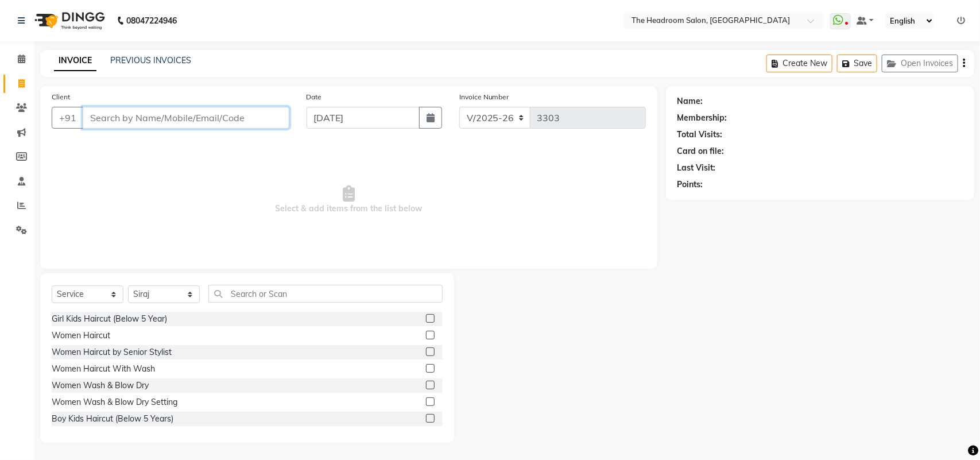
click at [107, 119] on input "Client" at bounding box center [186, 118] width 207 height 22
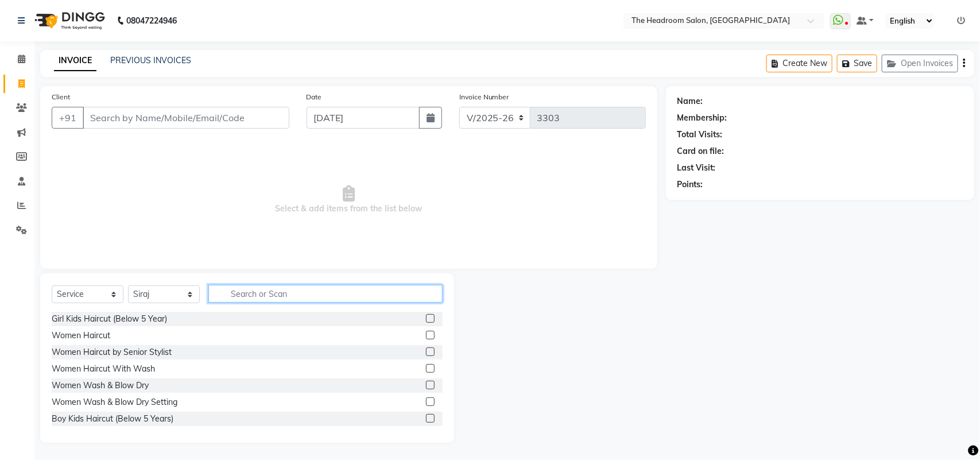
click at [247, 292] on input "text" at bounding box center [325, 294] width 234 height 18
type input "b"
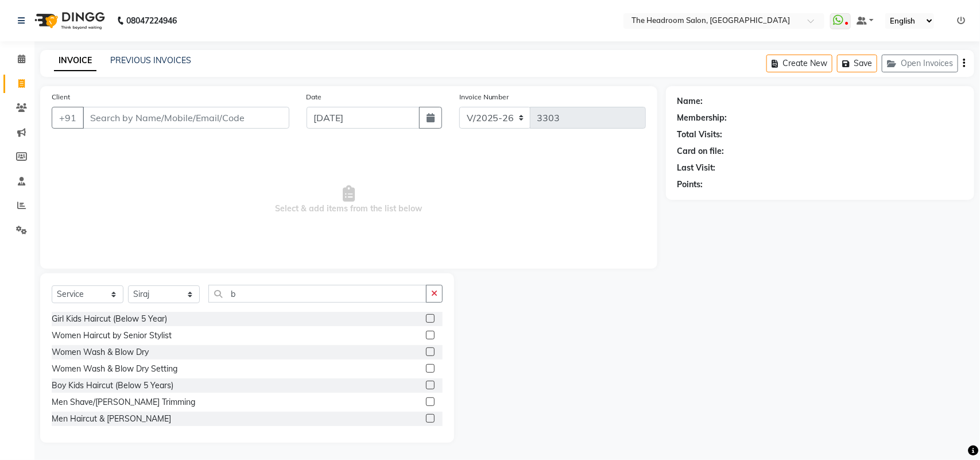
click at [426, 417] on label at bounding box center [430, 418] width 9 height 9
click at [426, 417] on input "checkbox" at bounding box center [429, 418] width 7 height 7
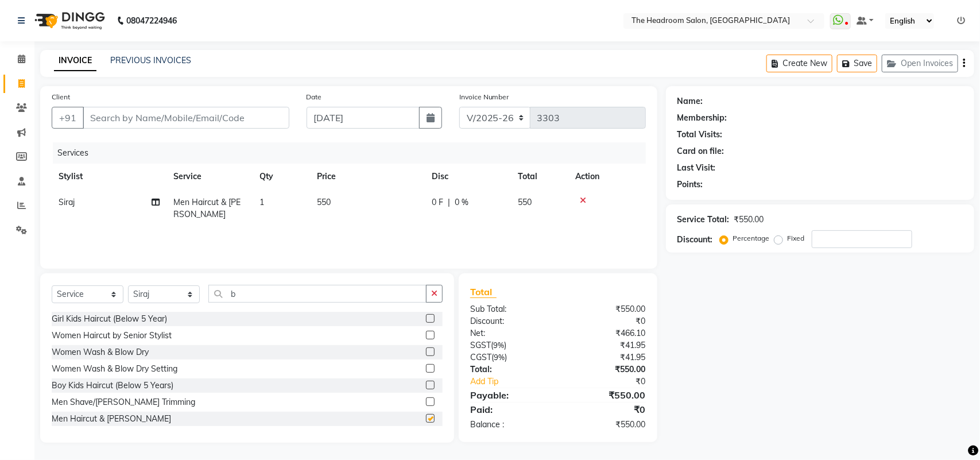
checkbox input "false"
click at [103, 116] on input "Client" at bounding box center [186, 118] width 207 height 22
type input "7"
type input "0"
type input "7988360411"
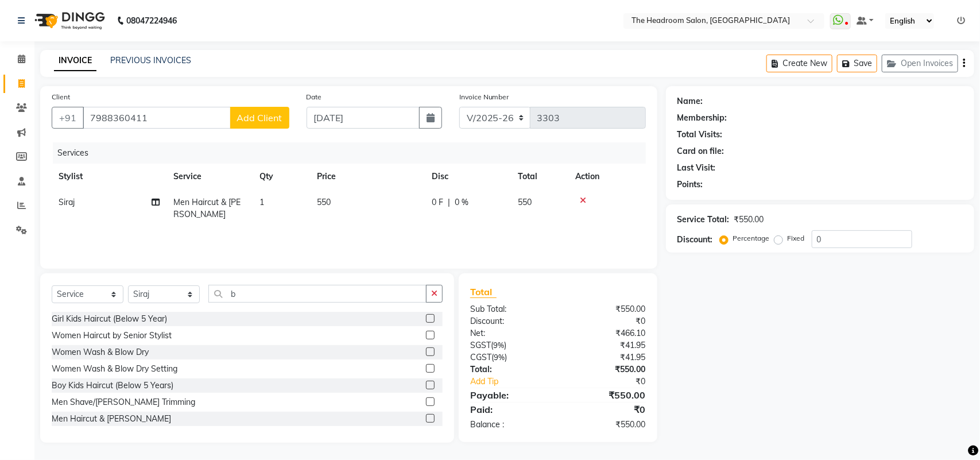
click at [256, 117] on span "Add Client" at bounding box center [259, 117] width 45 height 11
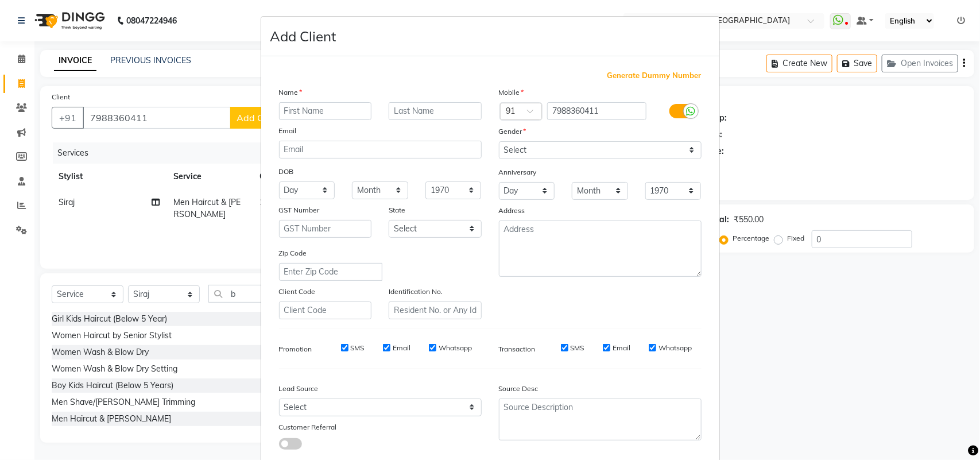
click at [293, 112] on input "text" at bounding box center [325, 111] width 93 height 18
type input "[PERSON_NAME]"
click at [507, 147] on select "Select [DEMOGRAPHIC_DATA] [DEMOGRAPHIC_DATA] Other Prefer Not To Say" at bounding box center [600, 150] width 203 height 18
select select "[DEMOGRAPHIC_DATA]"
click at [499, 141] on select "Select [DEMOGRAPHIC_DATA] [DEMOGRAPHIC_DATA] Other Prefer Not To Say" at bounding box center [600, 150] width 203 height 18
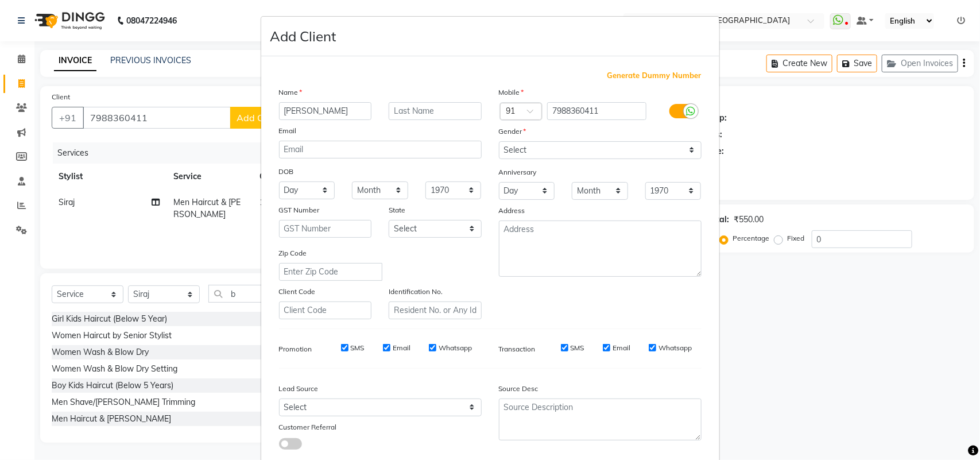
click at [650, 440] on div "Source Desc" at bounding box center [600, 414] width 220 height 72
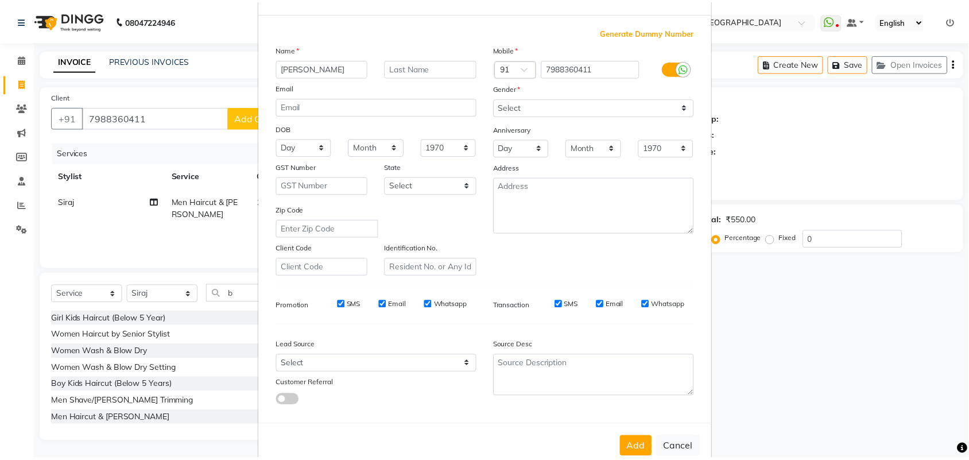
scroll to position [66, 0]
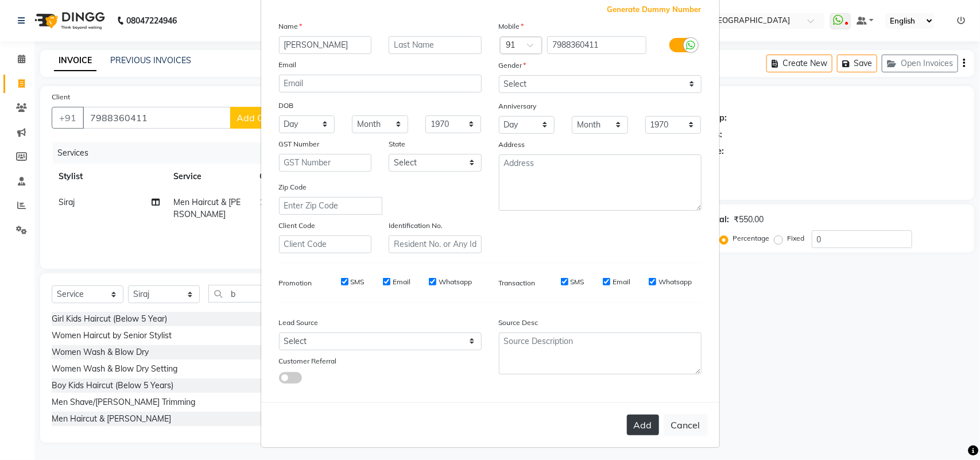
click at [632, 420] on button "Add" at bounding box center [643, 424] width 32 height 21
select select
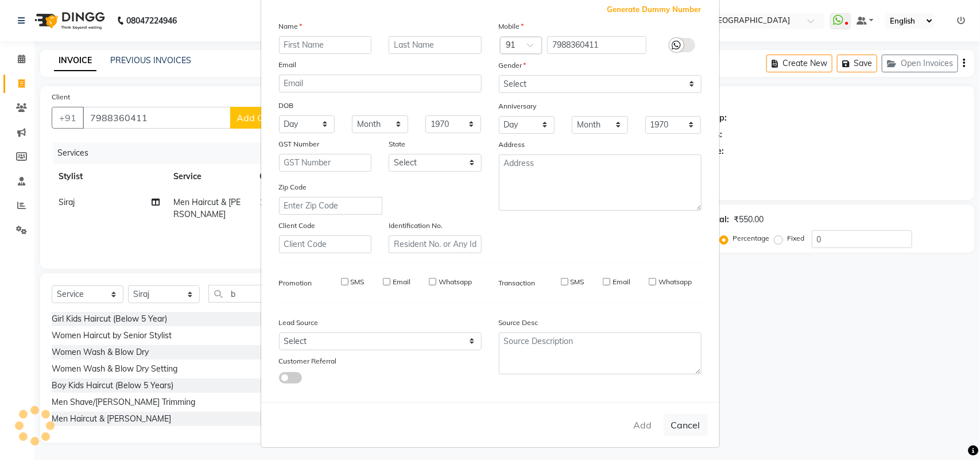
select select
checkbox input "false"
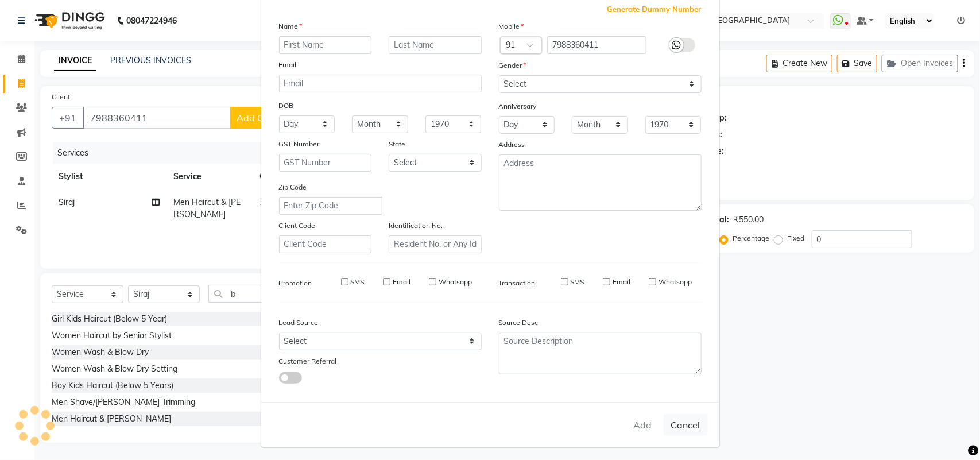
checkbox input "false"
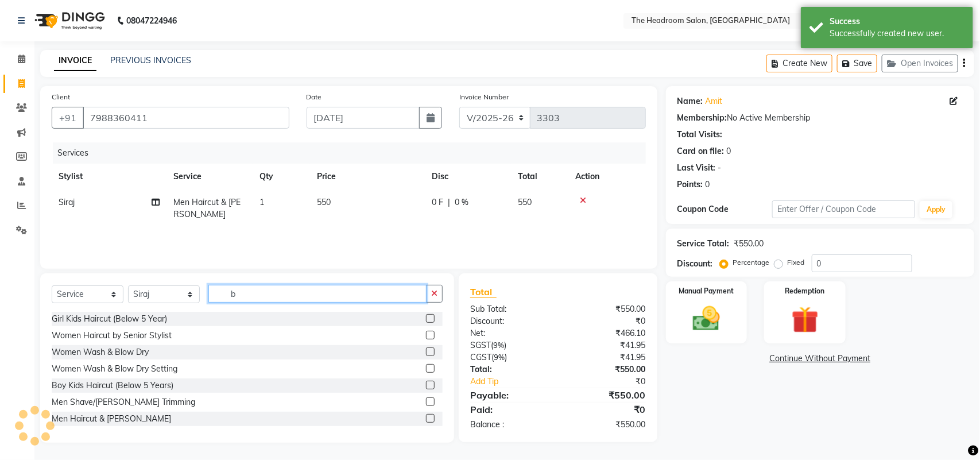
click at [251, 292] on input "b" at bounding box center [317, 294] width 218 height 18
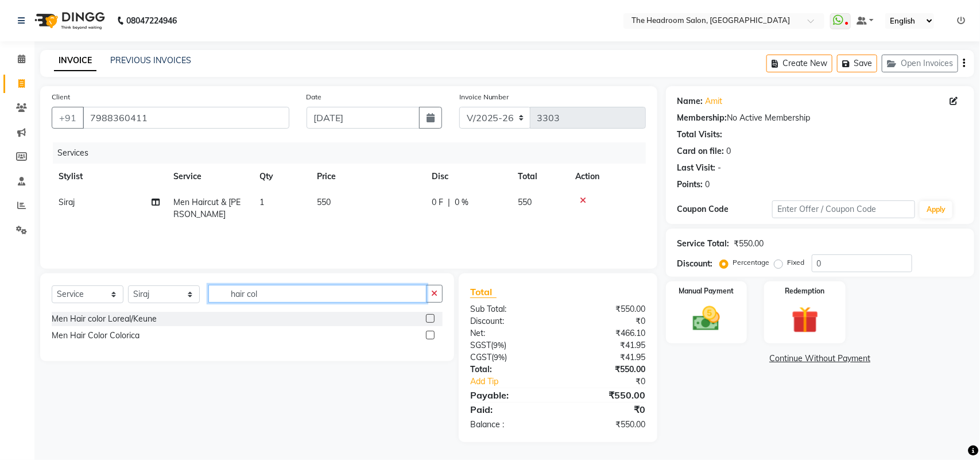
type input "hair col"
click at [429, 336] on label at bounding box center [430, 335] width 9 height 9
click at [429, 336] on input "checkbox" at bounding box center [429, 335] width 7 height 7
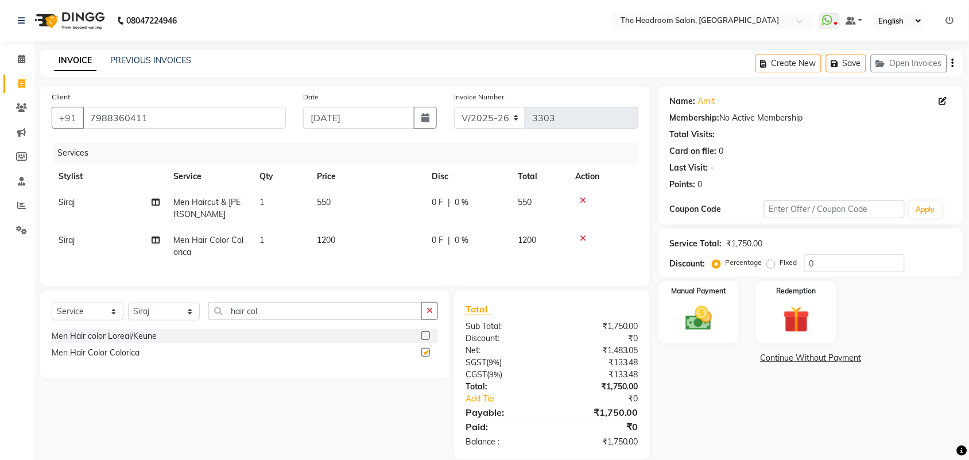
checkbox input "false"
click at [287, 320] on input "hair col" at bounding box center [315, 311] width 214 height 18
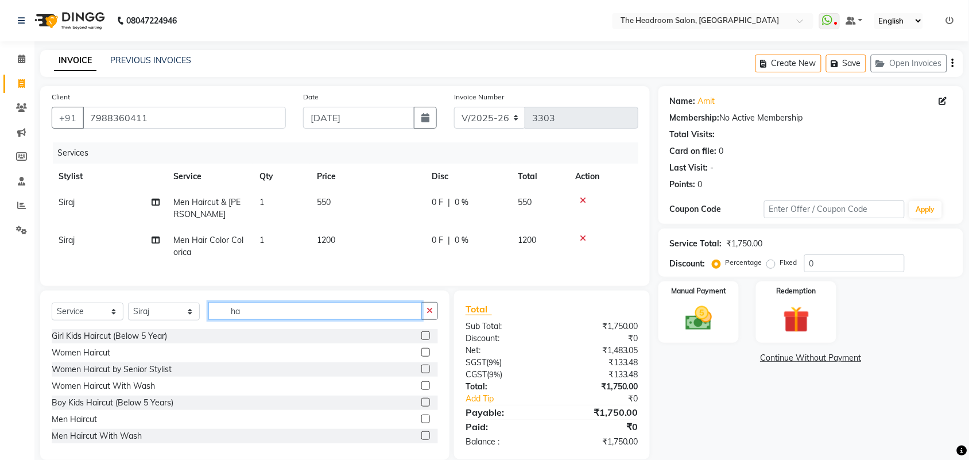
type input "h"
type input "bod"
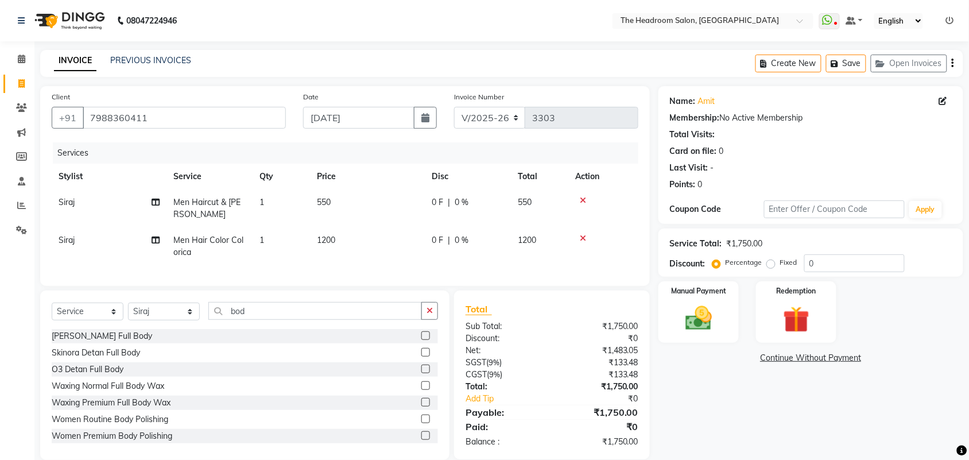
click at [421, 340] on label at bounding box center [425, 335] width 9 height 9
click at [421, 340] on input "checkbox" at bounding box center [424, 335] width 7 height 7
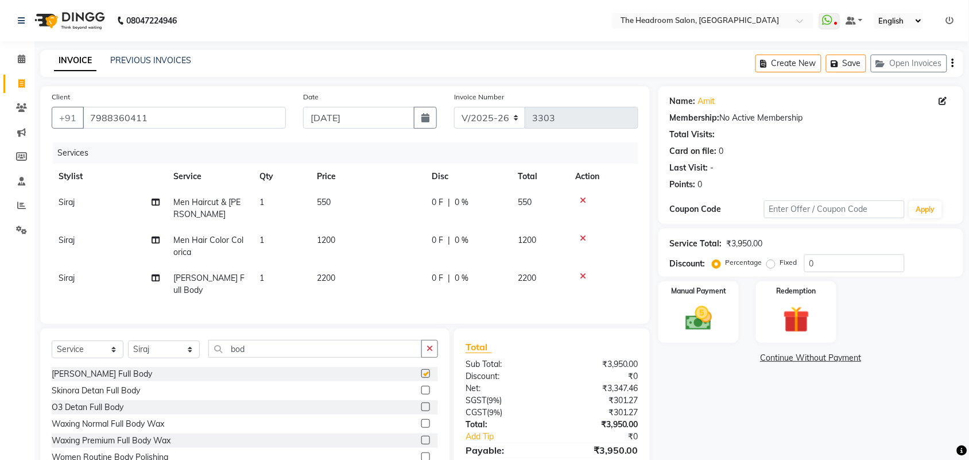
checkbox input "false"
click at [348, 271] on td "2200" at bounding box center [367, 284] width 115 height 38
select select "58238"
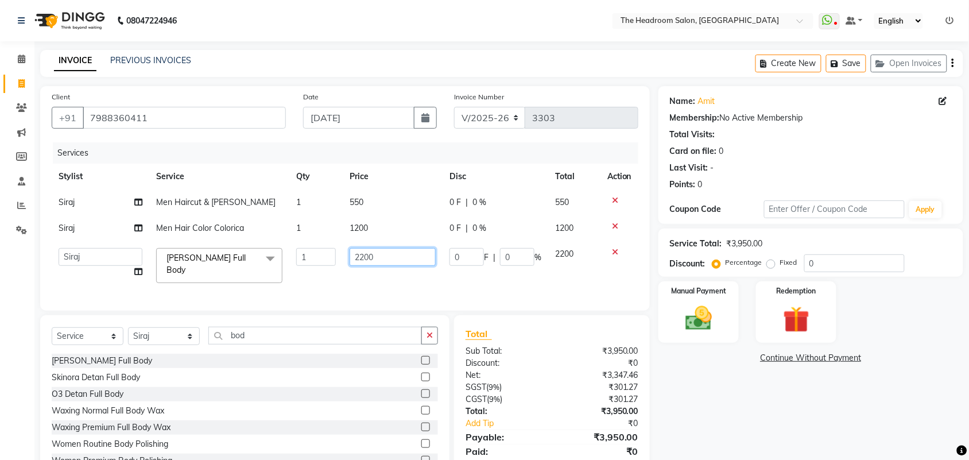
click at [383, 257] on input "2200" at bounding box center [393, 257] width 86 height 18
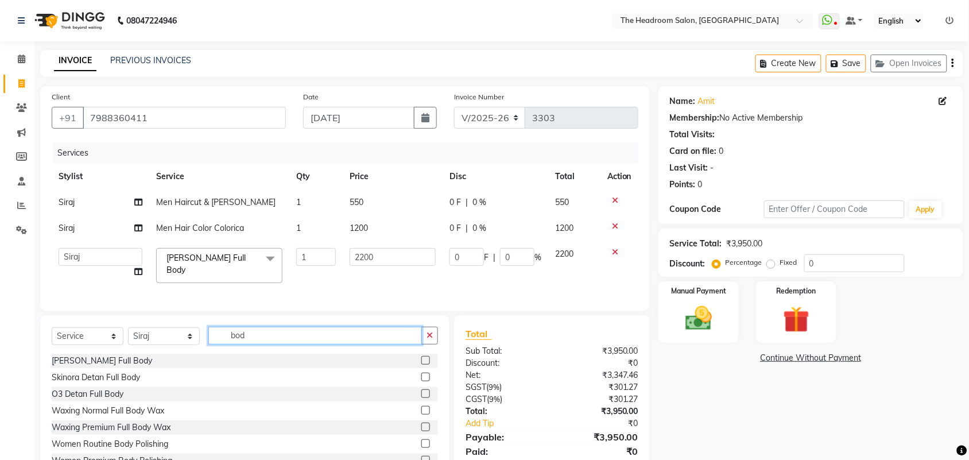
click at [251, 344] on div "Select Service Product Membership Package Voucher Prepaid Gift Card Select Styl…" at bounding box center [244, 399] width 409 height 169
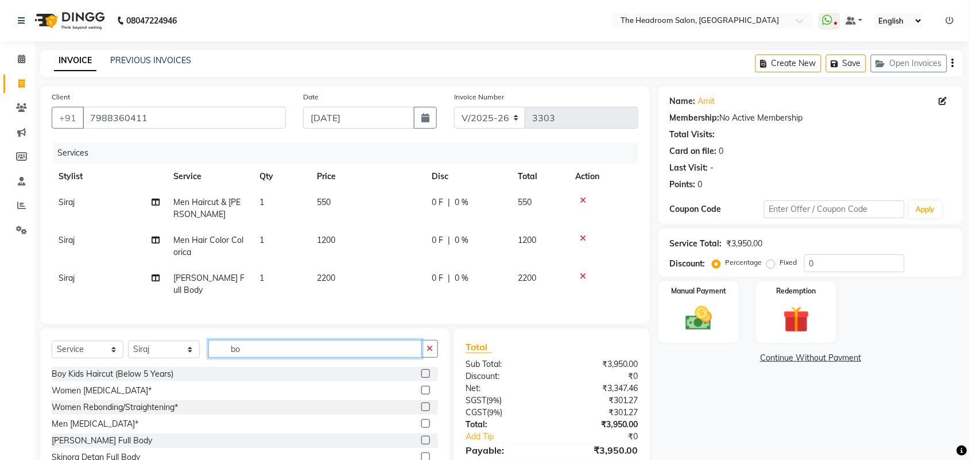
type input "b"
type input "t"
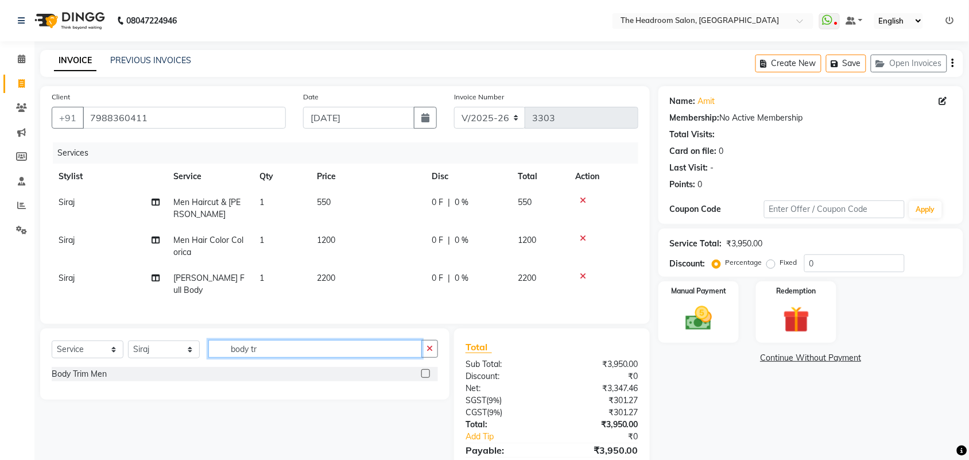
type input "body tr"
click at [423, 378] on label at bounding box center [425, 373] width 9 height 9
click at [423, 378] on input "checkbox" at bounding box center [424, 373] width 7 height 7
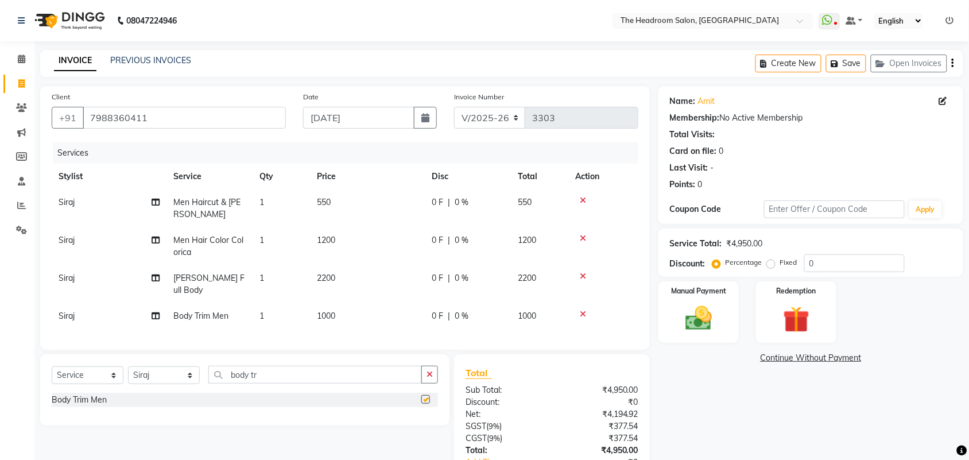
checkbox input "false"
click at [584, 276] on icon at bounding box center [583, 276] width 6 height 8
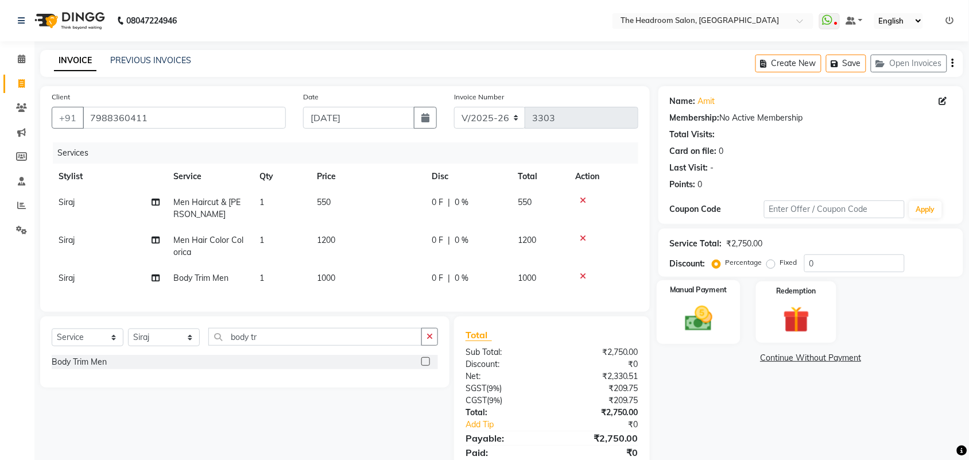
click at [689, 313] on img at bounding box center [698, 318] width 45 height 32
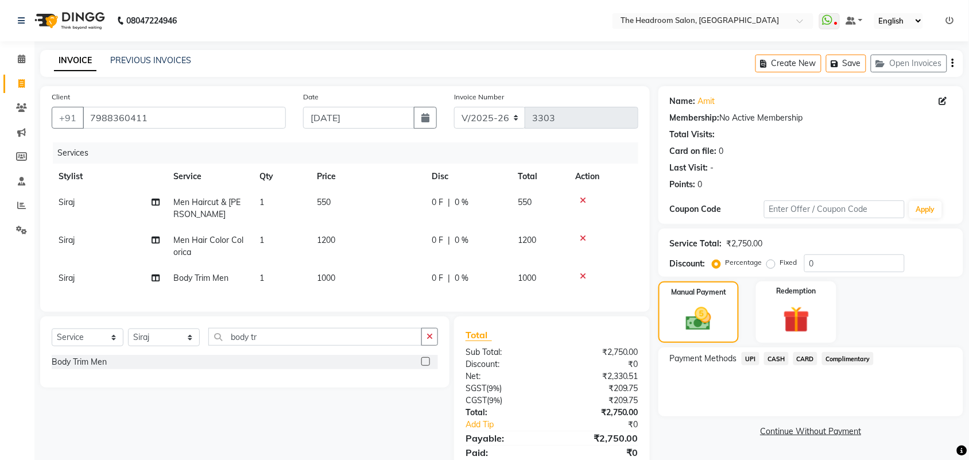
click at [748, 359] on span "UPI" at bounding box center [751, 358] width 18 height 13
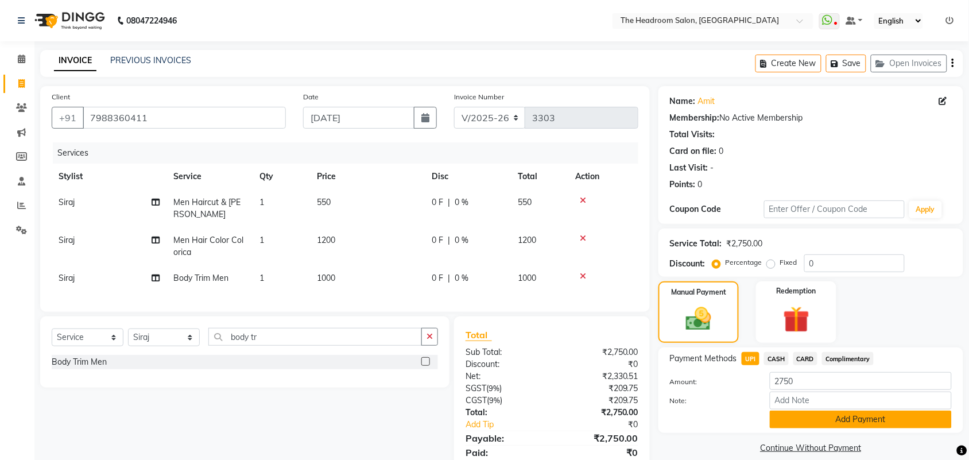
click at [795, 419] on button "Add Payment" at bounding box center [861, 419] width 182 height 18
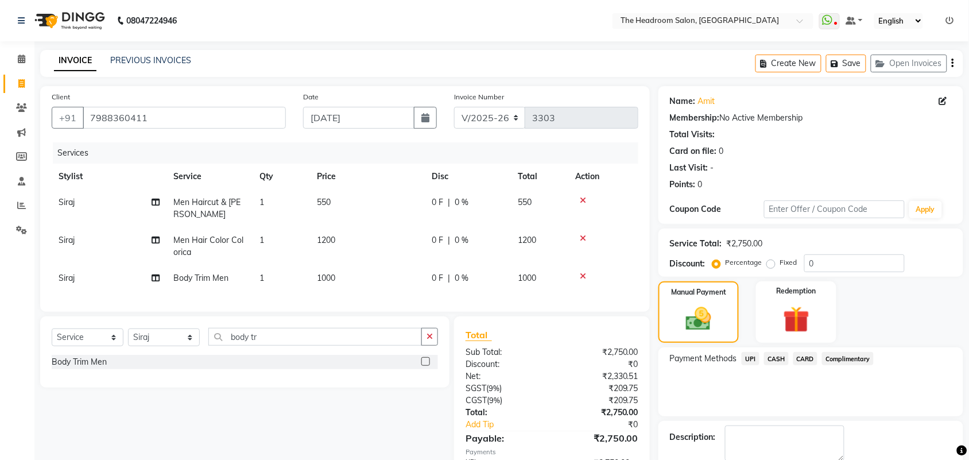
scroll to position [76, 0]
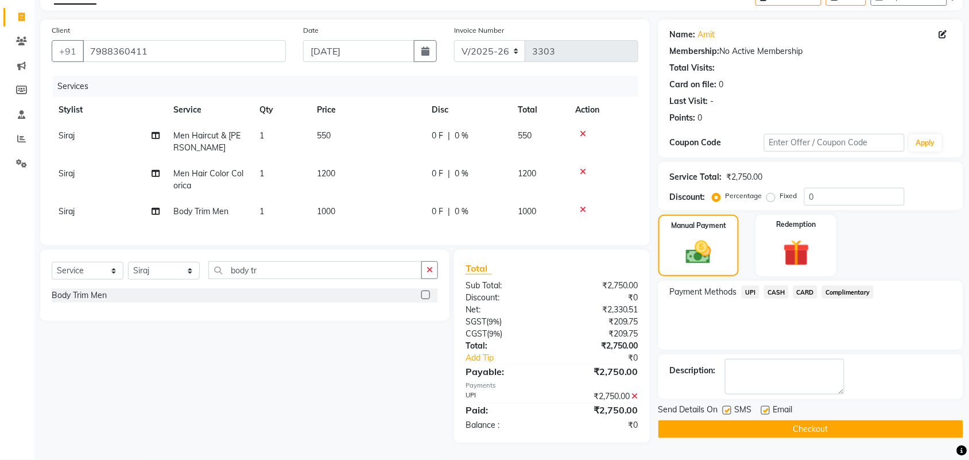
click at [879, 420] on button "Checkout" at bounding box center [810, 429] width 305 height 18
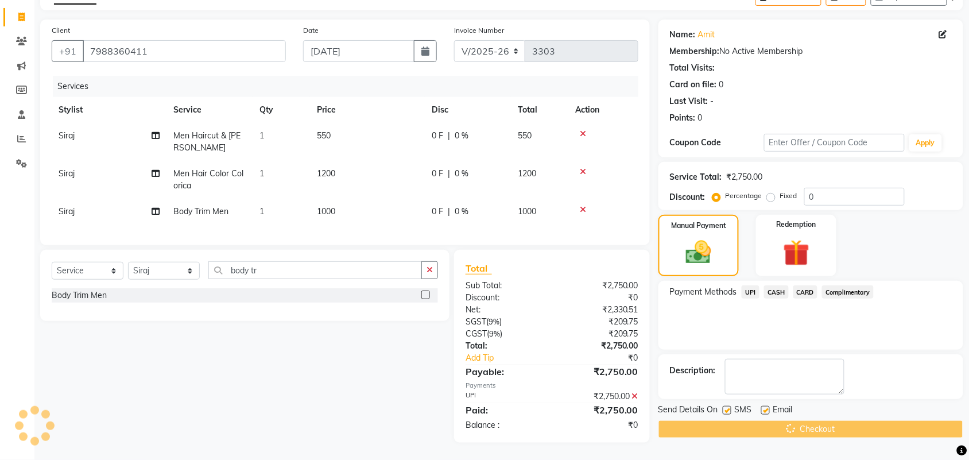
click at [879, 420] on div "Checkout" at bounding box center [810, 429] width 305 height 18
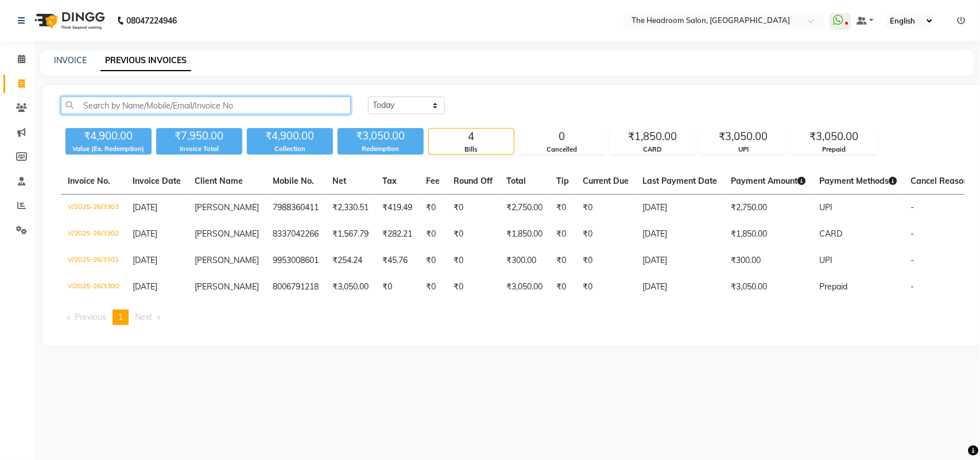
click at [104, 111] on input "text" at bounding box center [206, 105] width 290 height 18
click at [99, 110] on input "text" at bounding box center [206, 105] width 290 height 18
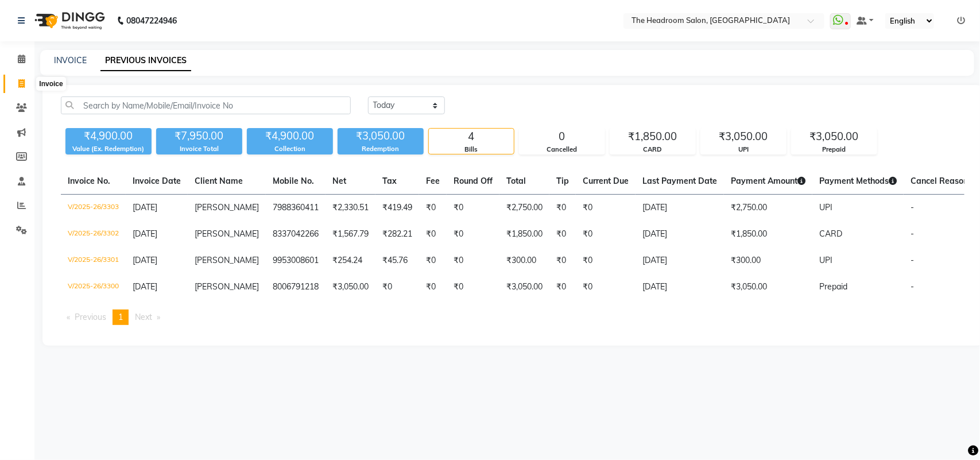
click at [23, 90] on span at bounding box center [21, 83] width 20 height 13
select select "service"
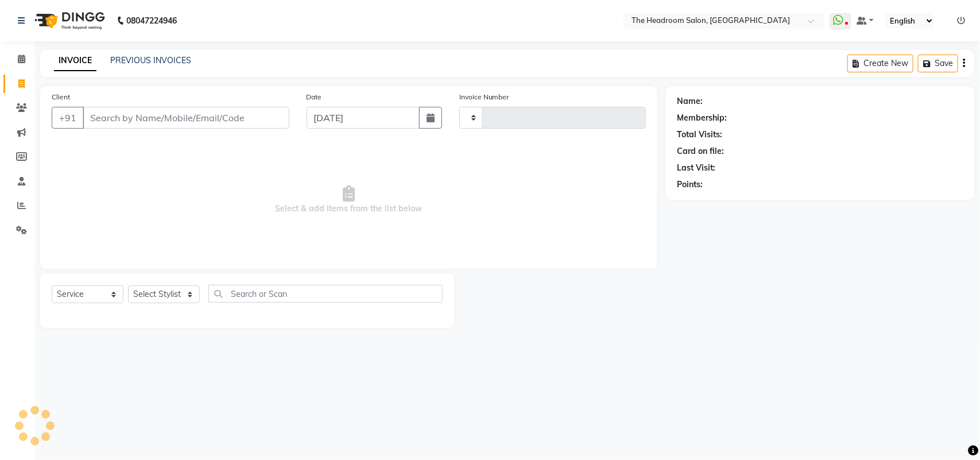
type input "3304"
select select "6933"
type input "900"
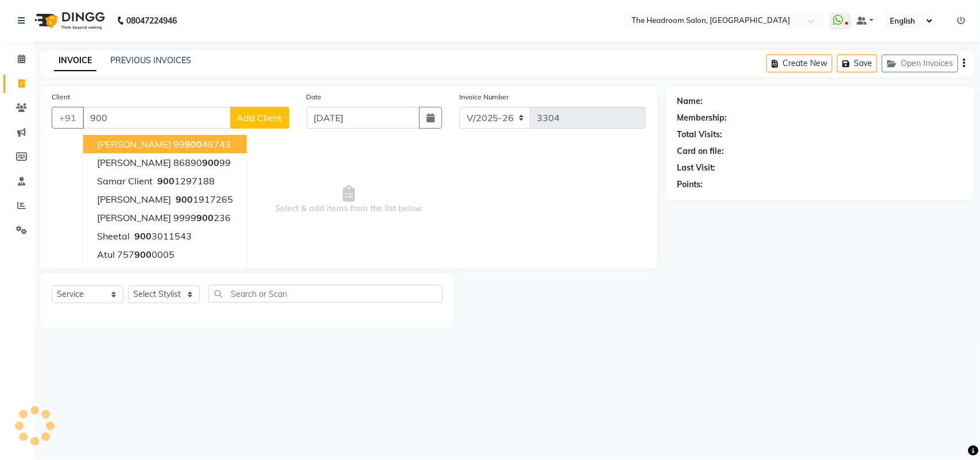
select select "58237"
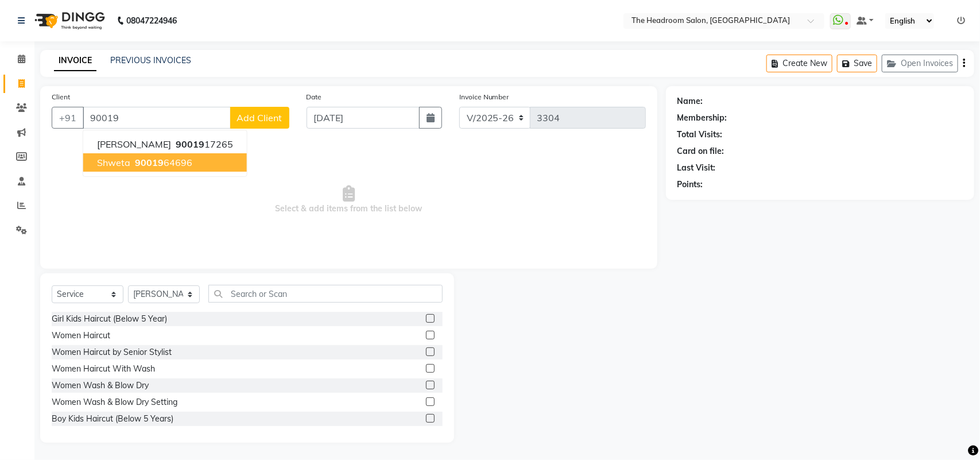
click at [114, 162] on span "Shweta" at bounding box center [113, 162] width 33 height 11
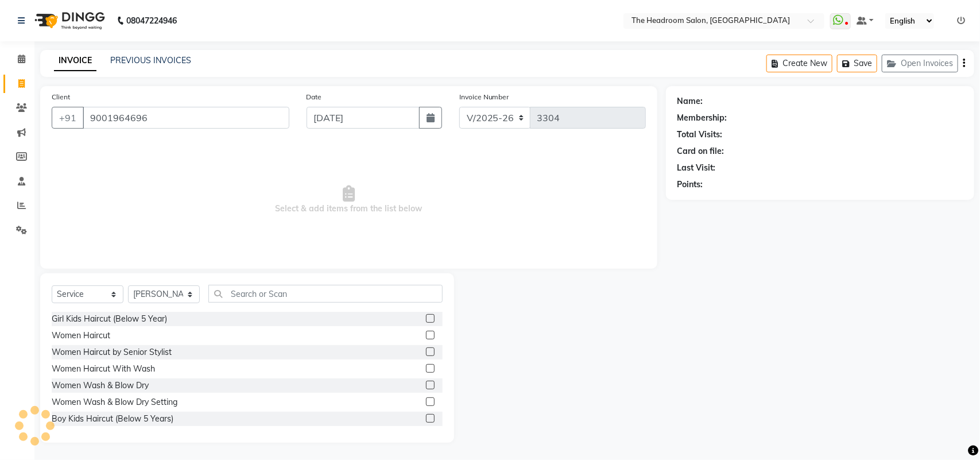
type input "9001964696"
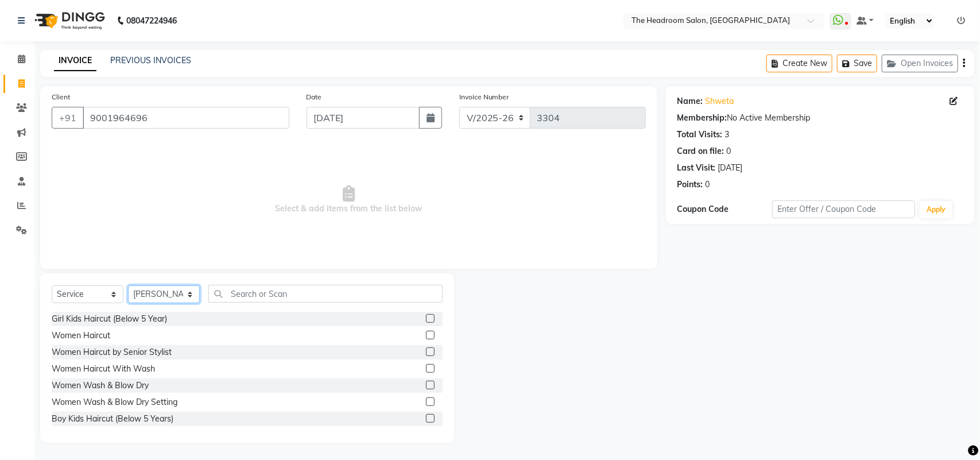
click at [185, 292] on select "Select Stylist [PERSON_NAME] Deepak [PERSON_NAME] [PERSON_NAME] Manager [PERSON…" at bounding box center [164, 294] width 72 height 18
select select "58238"
click at [128, 285] on select "Select Stylist [PERSON_NAME] Deepak [PERSON_NAME] [PERSON_NAME] Manager [PERSON…" at bounding box center [164, 294] width 72 height 18
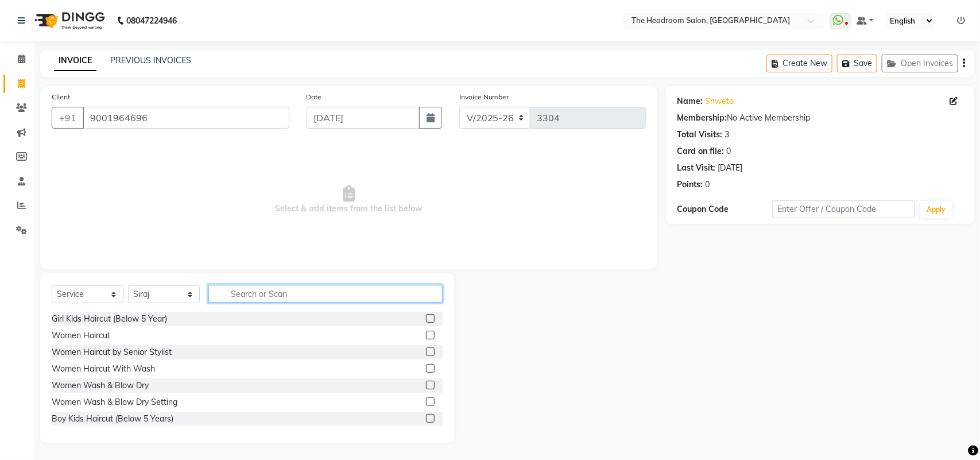
click at [354, 288] on input "text" at bounding box center [325, 294] width 234 height 18
click at [459, 284] on div at bounding box center [559, 357] width 211 height 169
click at [385, 280] on div "Select Service Product Membership Package Voucher Prepaid Gift Card Select Styl…" at bounding box center [247, 357] width 414 height 169
click at [333, 296] on input "text" at bounding box center [325, 294] width 234 height 18
type input "bo"
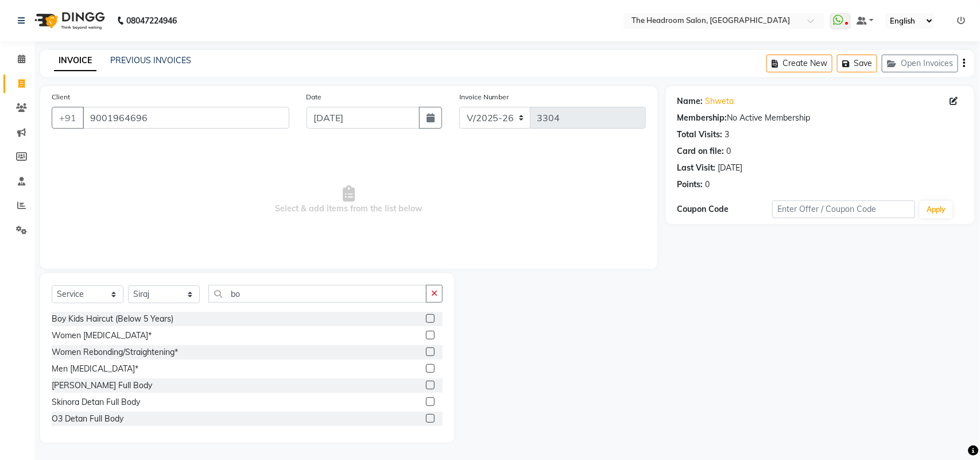
drag, startPoint x: 145, startPoint y: 317, endPoint x: 216, endPoint y: 316, distance: 71.2
click at [146, 317] on div "Boy Kids Haircut (Below 5 Years)" at bounding box center [113, 319] width 122 height 12
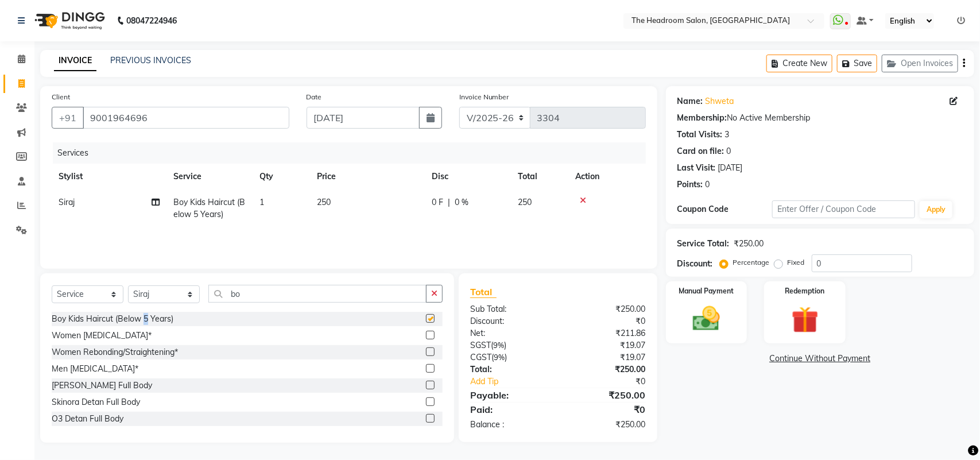
checkbox input "false"
click at [725, 311] on img at bounding box center [706, 318] width 45 height 32
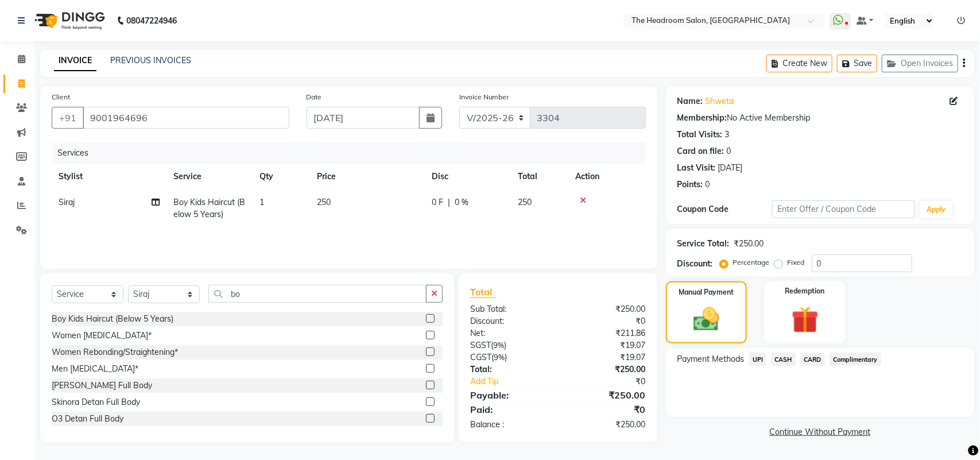
click at [752, 356] on span "UPI" at bounding box center [758, 358] width 18 height 13
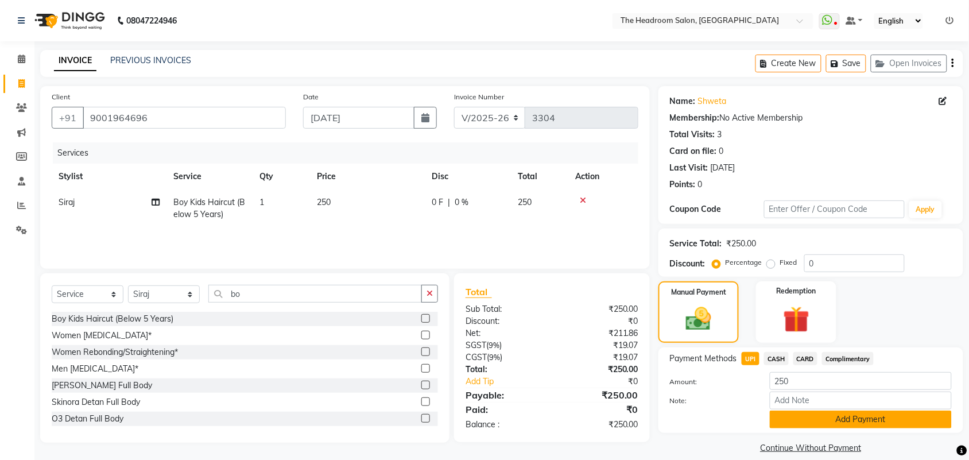
click at [826, 414] on button "Add Payment" at bounding box center [861, 419] width 182 height 18
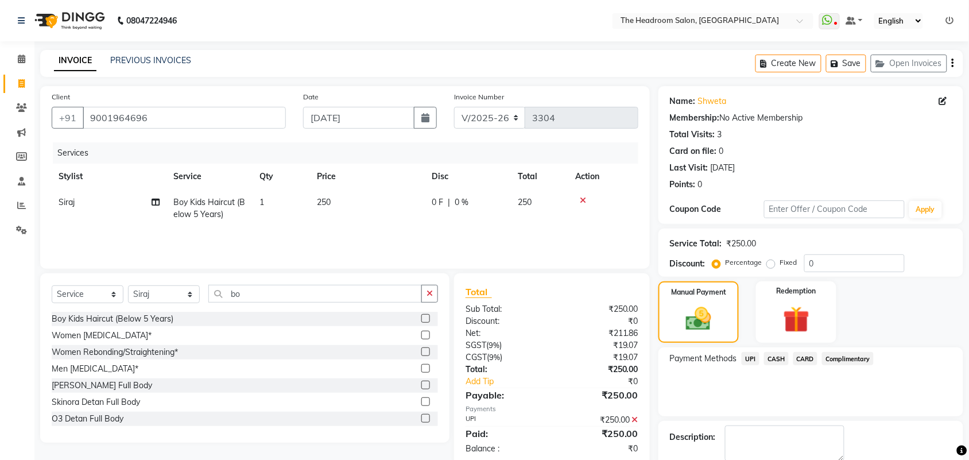
scroll to position [62, 0]
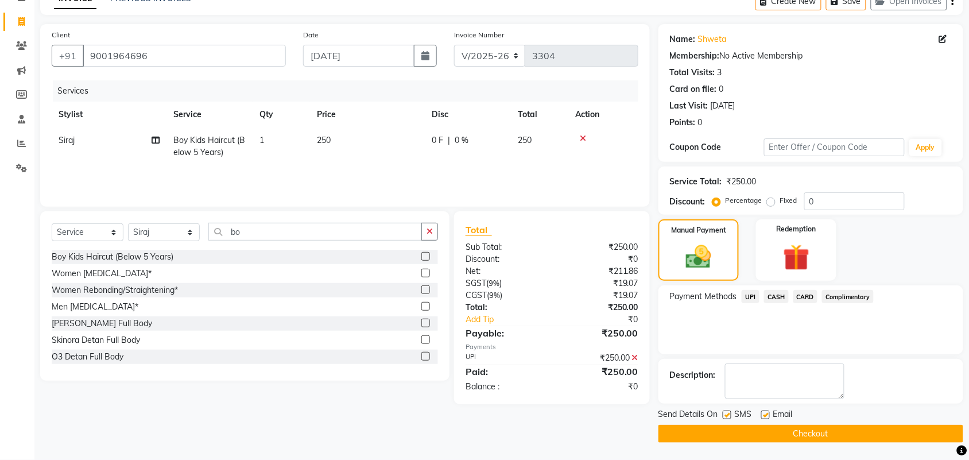
click at [902, 430] on button "Checkout" at bounding box center [810, 434] width 305 height 18
